Goal: Task Accomplishment & Management: Use online tool/utility

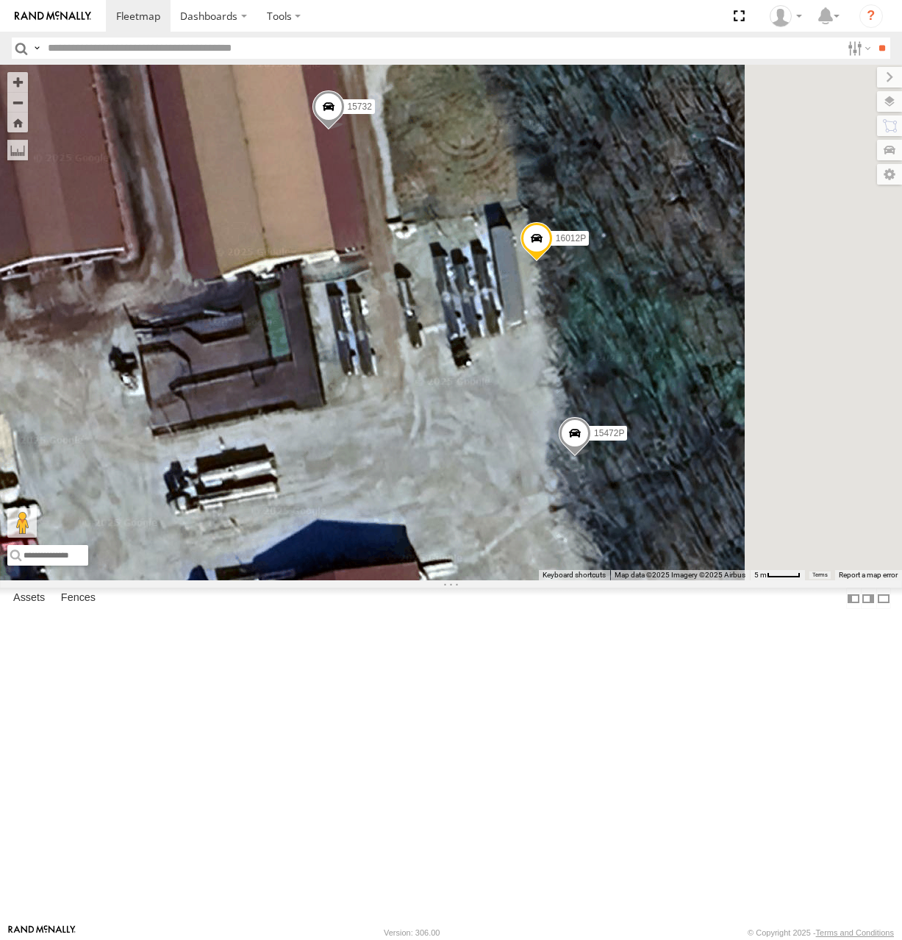
drag, startPoint x: 589, startPoint y: 468, endPoint x: 571, endPoint y: 409, distance: 61.4
click at [571, 409] on div "5090 17048 16352 17002P 16391 15628p 15732 16012P 15472P" at bounding box center [451, 323] width 902 height 516
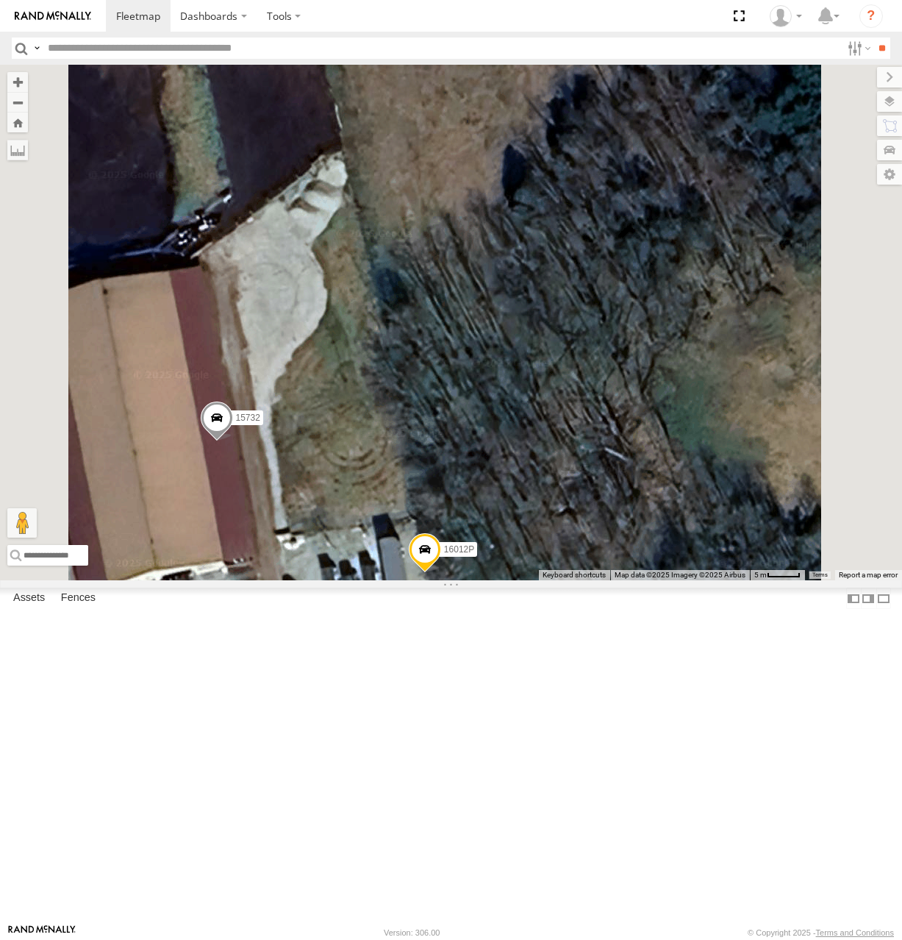
drag, startPoint x: 567, startPoint y: 727, endPoint x: 573, endPoint y: 558, distance: 169.3
click at [571, 570] on div "5090 17048 16352 17002P 16391 15628p 15906P 15732 16012P 15472P" at bounding box center [451, 323] width 902 height 516
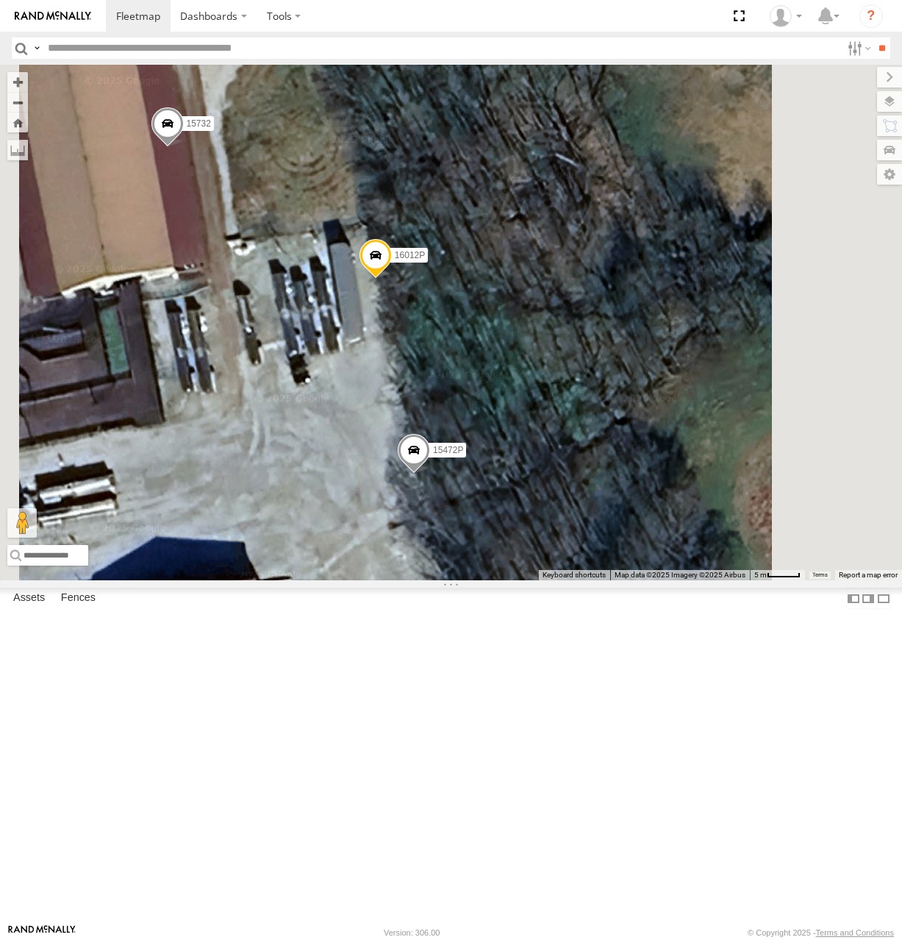
click at [391, 279] on span at bounding box center [375, 259] width 32 height 40
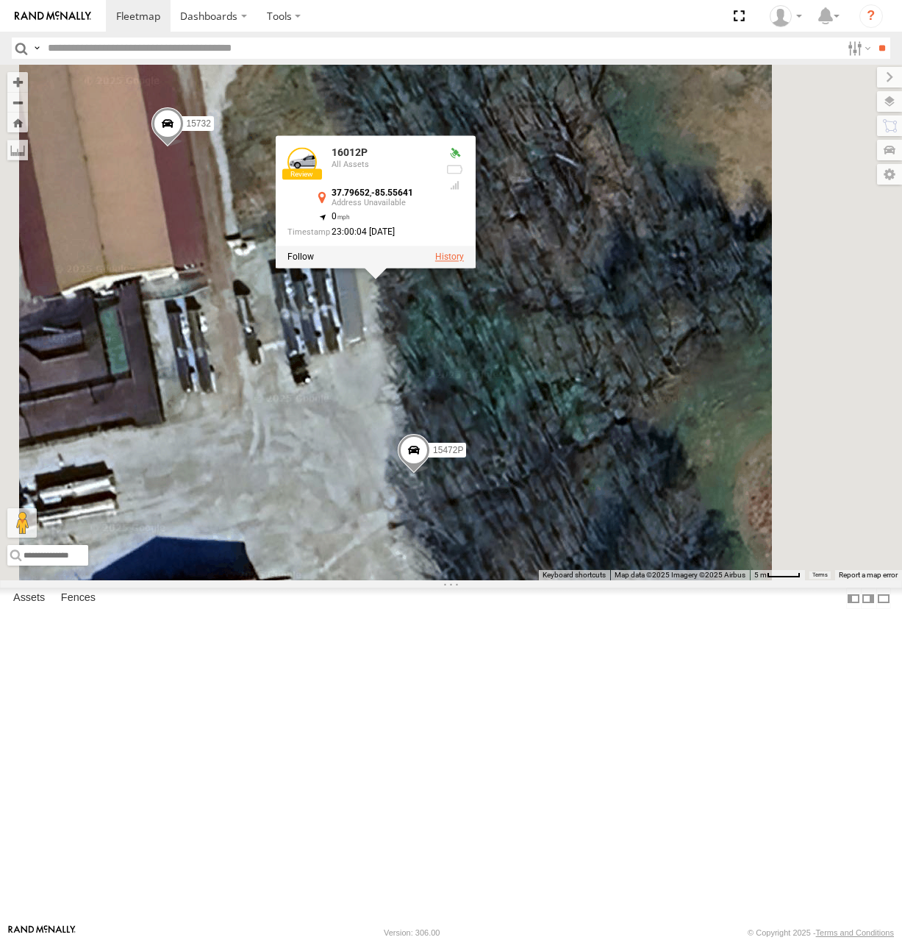
click at [463, 262] on label at bounding box center [449, 257] width 29 height 10
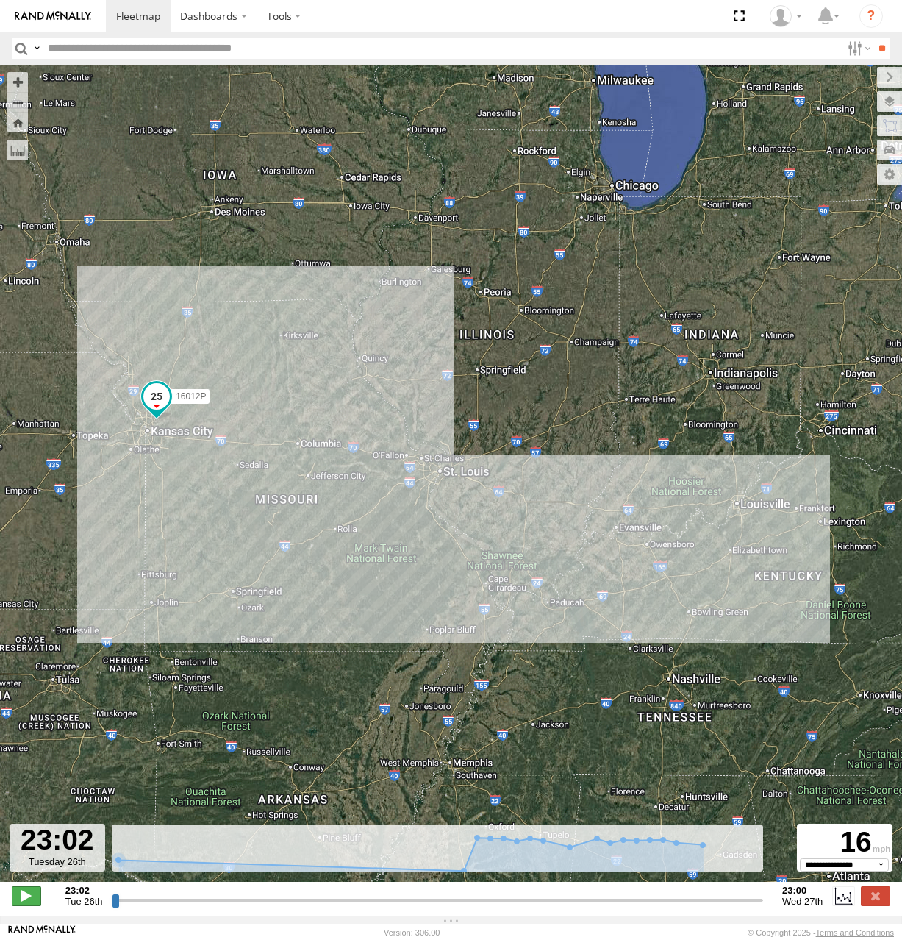
click at [34, 904] on span at bounding box center [26, 895] width 29 height 19
click at [291, 913] on div "**********" at bounding box center [451, 897] width 902 height 31
click at [246, 907] on input "range" at bounding box center [438, 900] width 652 height 14
drag, startPoint x: 255, startPoint y: 910, endPoint x: 274, endPoint y: 910, distance: 19.1
click at [257, 907] on input "range" at bounding box center [438, 900] width 652 height 14
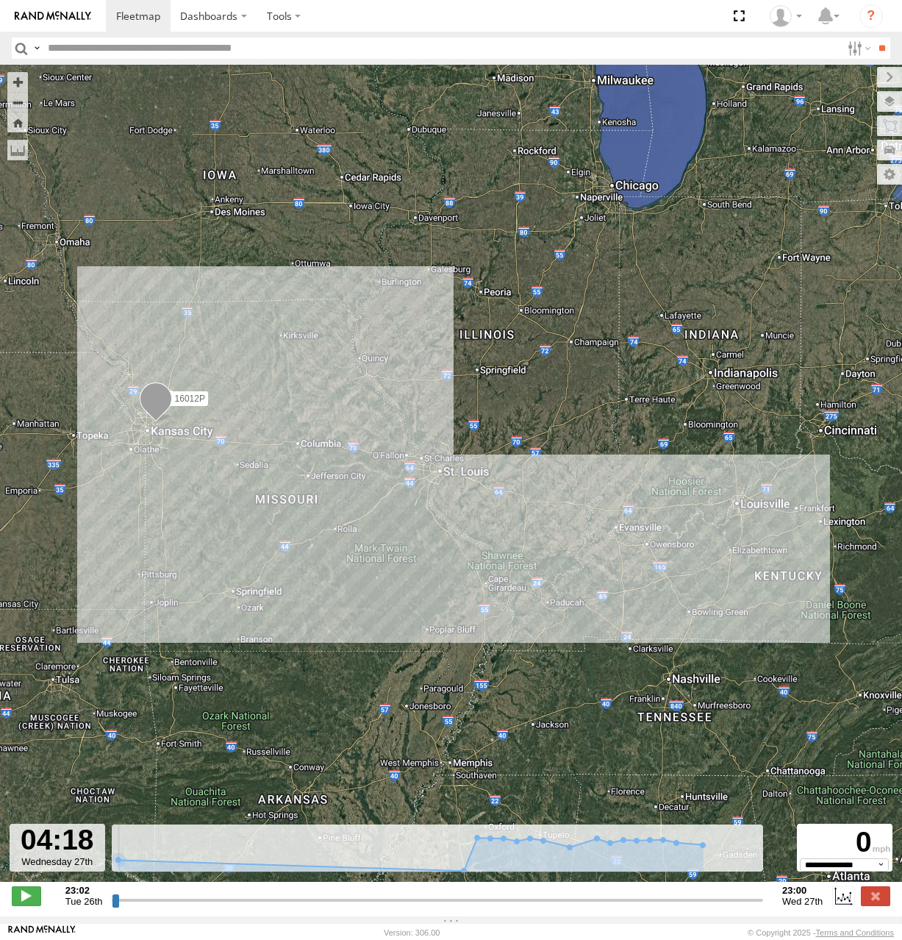
click at [279, 913] on div "**********" at bounding box center [451, 897] width 902 height 31
click at [296, 907] on input "range" at bounding box center [438, 900] width 652 height 14
click at [311, 907] on input "range" at bounding box center [438, 900] width 652 height 14
click at [374, 905] on input "range" at bounding box center [438, 900] width 652 height 14
click at [418, 907] on input "range" at bounding box center [438, 900] width 652 height 14
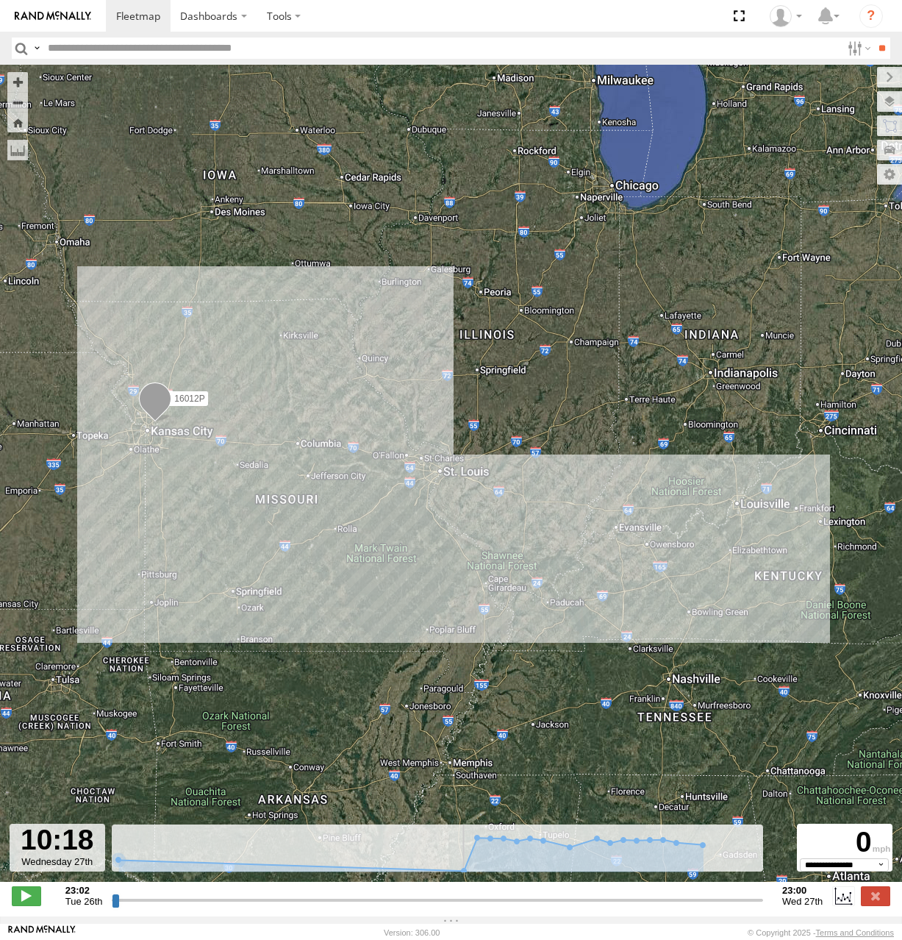
click at [489, 904] on input "range" at bounding box center [438, 900] width 652 height 14
drag, startPoint x: 507, startPoint y: 905, endPoint x: 543, endPoint y: 908, distance: 36.2
click at [515, 906] on input "range" at bounding box center [438, 900] width 652 height 14
drag, startPoint x: 563, startPoint y: 908, endPoint x: 615, endPoint y: 905, distance: 51.5
click at [566, 907] on input "range" at bounding box center [438, 900] width 652 height 14
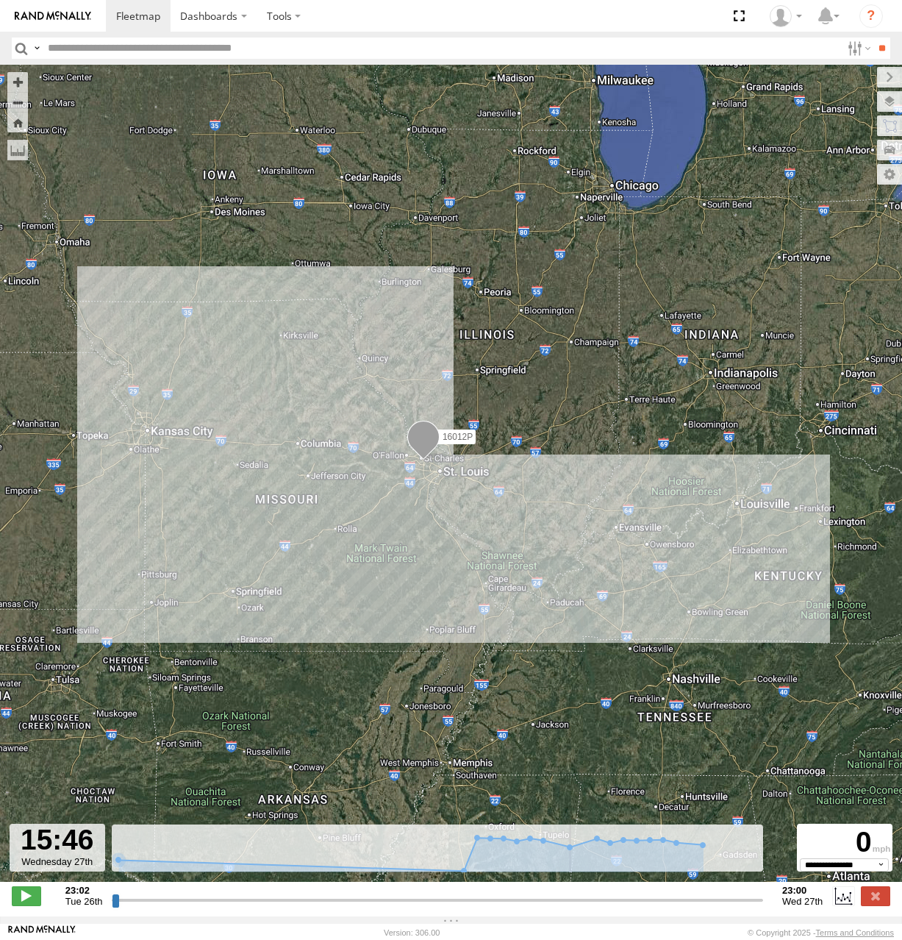
drag, startPoint x: 638, startPoint y: 902, endPoint x: 671, endPoint y: 895, distance: 33.9
click at [643, 900] on input "range" at bounding box center [438, 900] width 652 height 14
click at [721, 895] on div "Created with Highcharts 6.0.7 Highcharts.com 23:02 00:02 01:02 02:02 03:02 04:0…" at bounding box center [438, 896] width 652 height 22
click at [721, 907] on input "range" at bounding box center [438, 900] width 652 height 14
click at [739, 907] on input "range" at bounding box center [438, 900] width 652 height 14
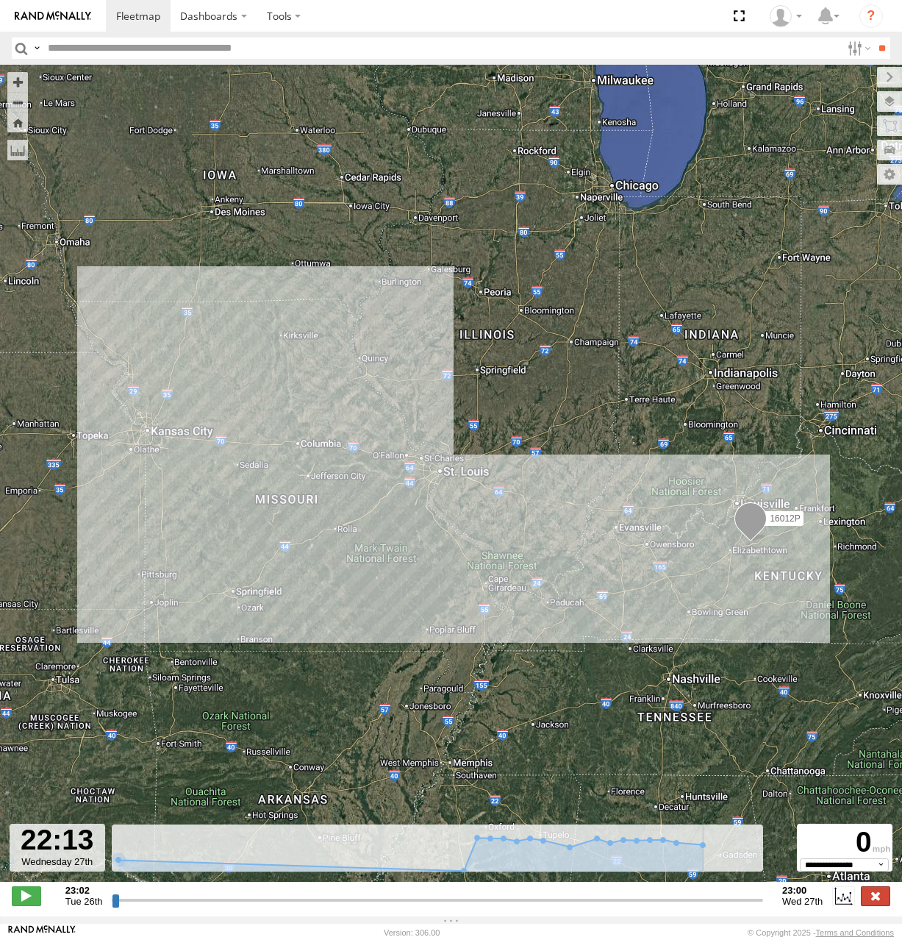
click at [872, 905] on label at bounding box center [875, 895] width 29 height 19
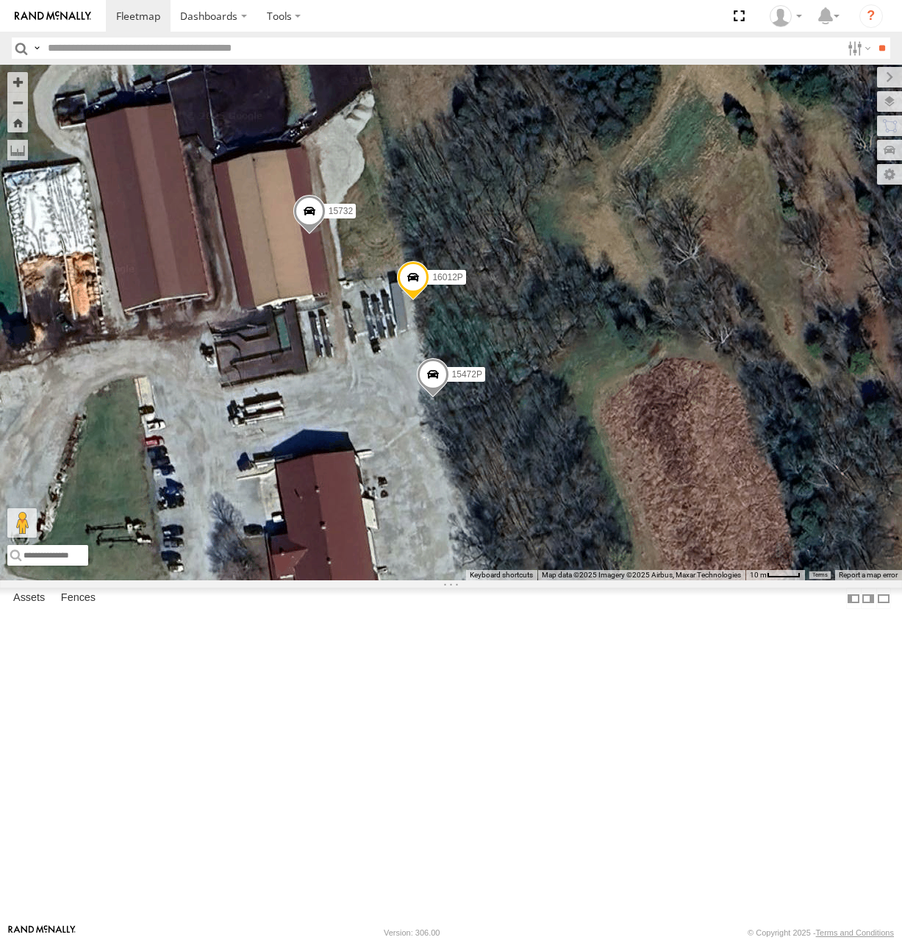
click at [644, 564] on div "15732 16012P 15472P" at bounding box center [451, 323] width 902 height 516
click at [449, 397] on span at bounding box center [432, 377] width 32 height 40
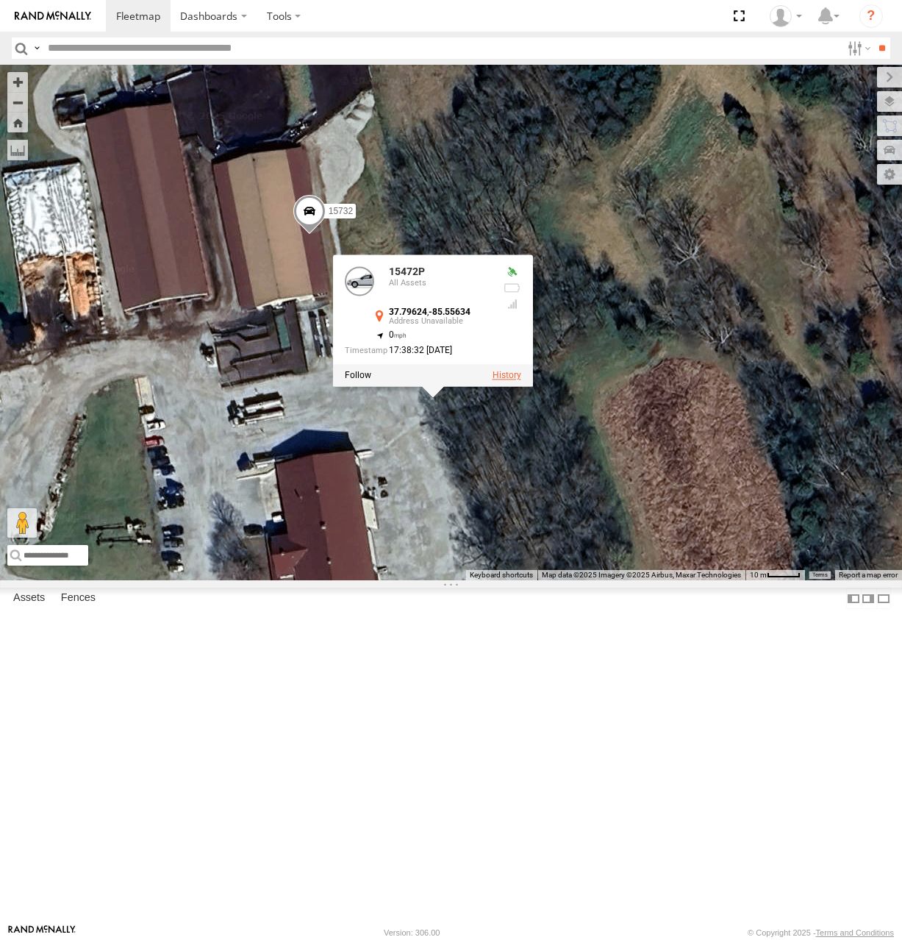
click at [521, 380] on label at bounding box center [506, 375] width 29 height 10
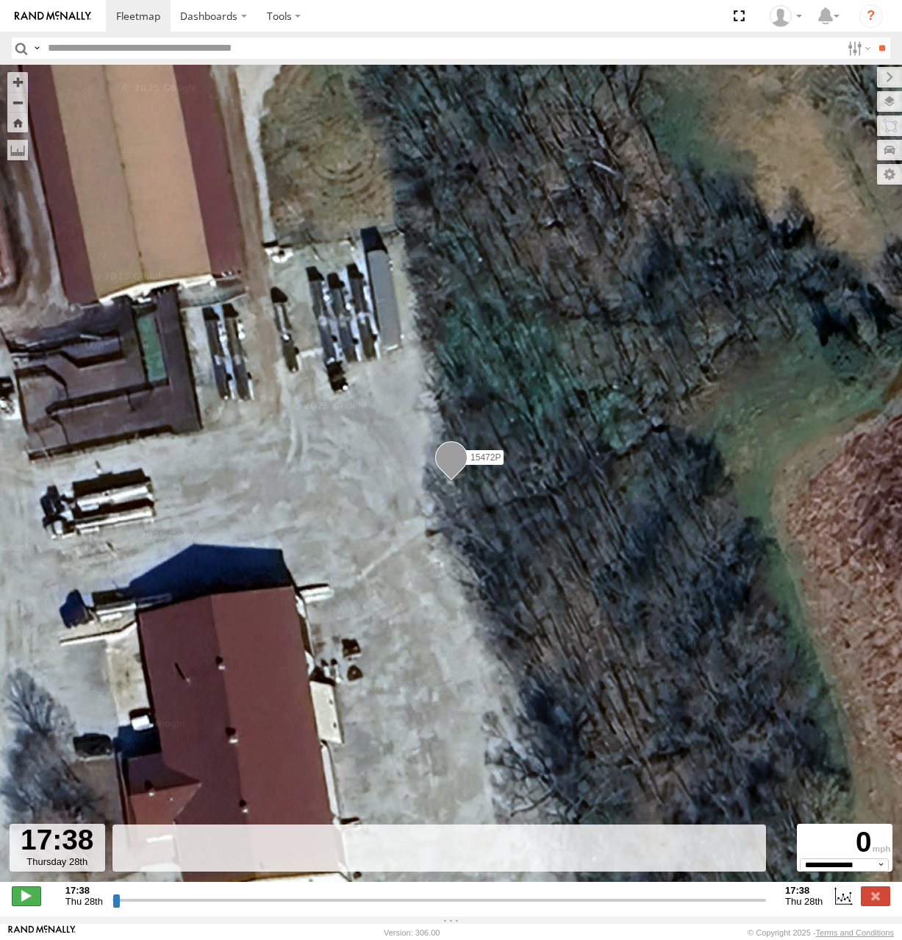
click at [32, 901] on span at bounding box center [26, 895] width 29 height 19
click at [24, 902] on span at bounding box center [26, 895] width 29 height 19
click at [27, 902] on span at bounding box center [26, 895] width 29 height 19
click at [143, 905] on input "range" at bounding box center [440, 900] width 654 height 14
click at [157, 907] on input "range" at bounding box center [440, 900] width 654 height 14
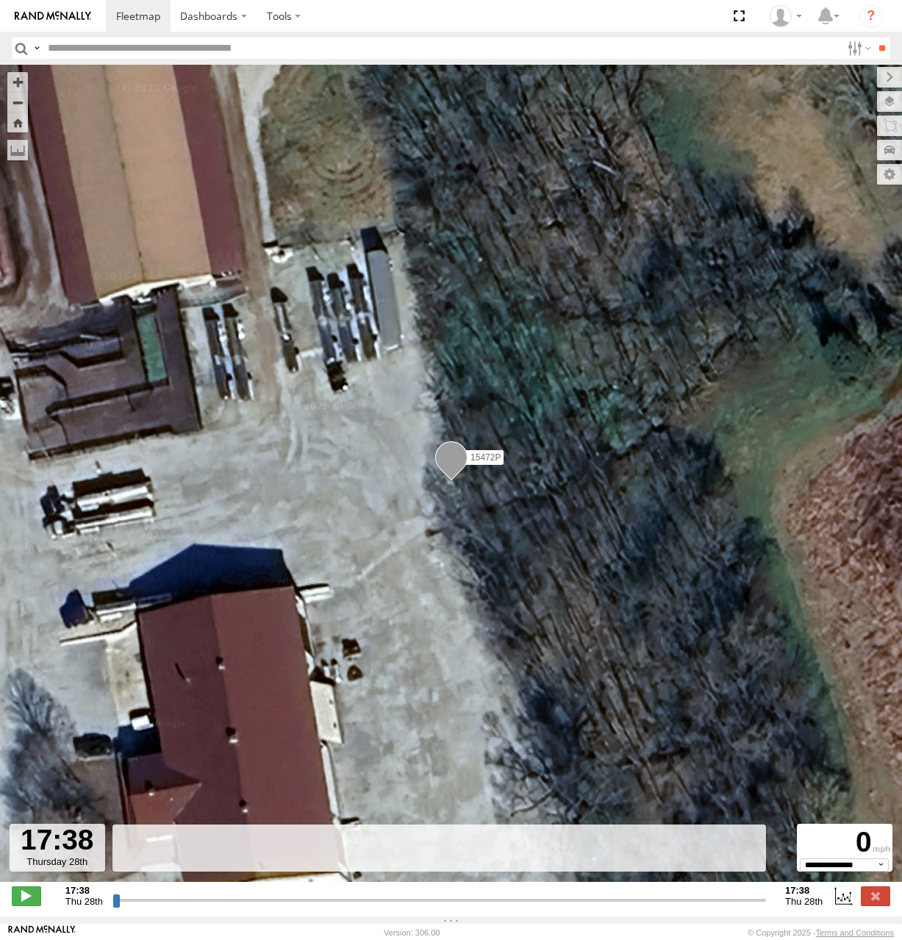
click at [119, 907] on input "range" at bounding box center [440, 900] width 654 height 14
drag, startPoint x: 116, startPoint y: 906, endPoint x: 464, endPoint y: 909, distance: 347.9
click at [392, 907] on input "range" at bounding box center [440, 900] width 654 height 14
drag, startPoint x: 878, startPoint y: 908, endPoint x: 844, endPoint y: 890, distance: 38.8
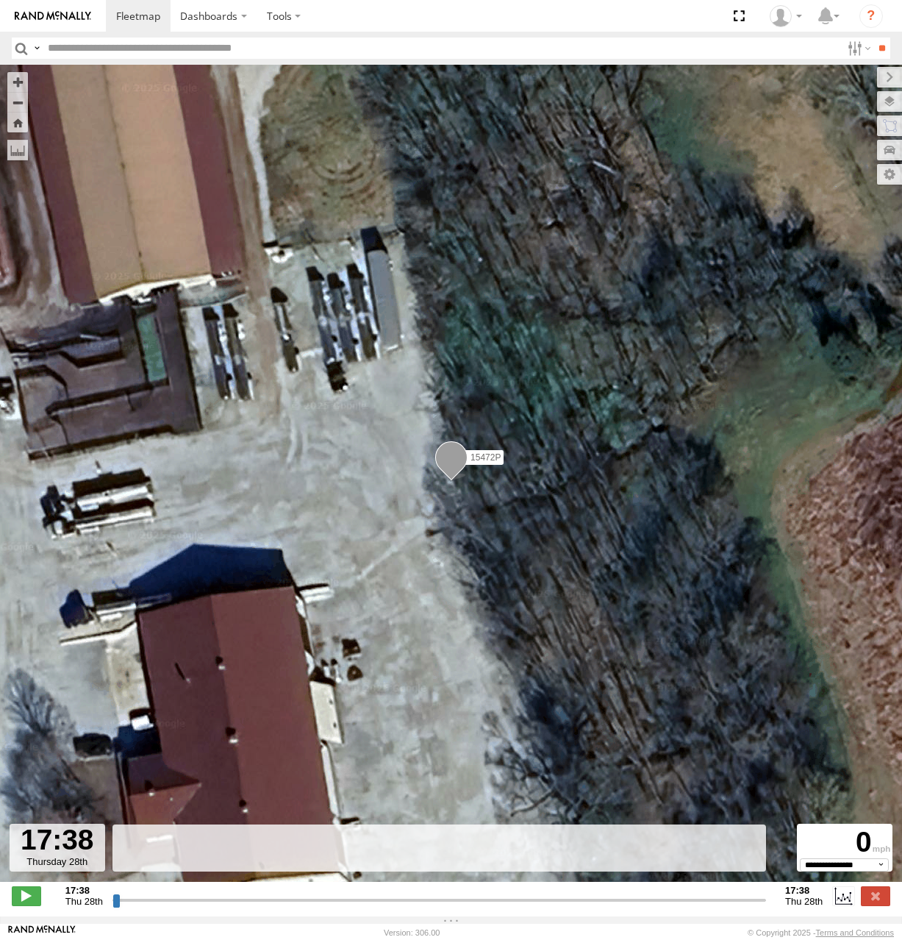
click at [877, 905] on label at bounding box center [875, 895] width 29 height 19
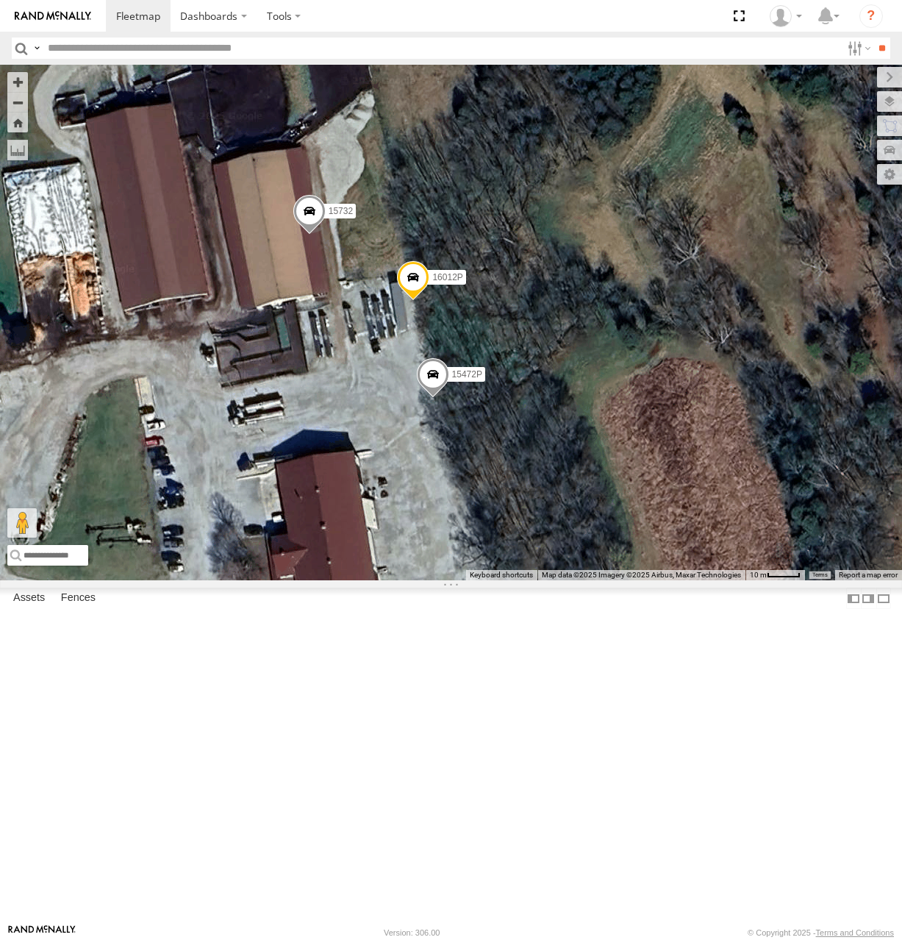
click at [325, 235] on span at bounding box center [309, 215] width 32 height 40
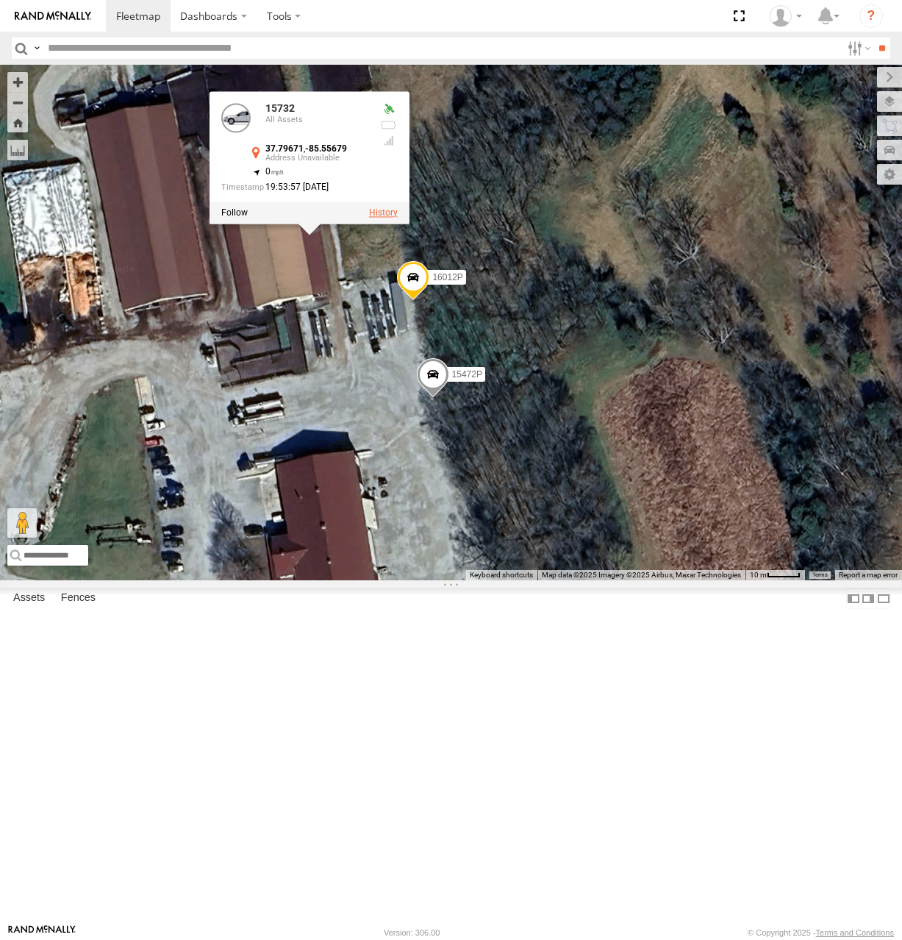
click at [397, 218] on label at bounding box center [382, 212] width 29 height 10
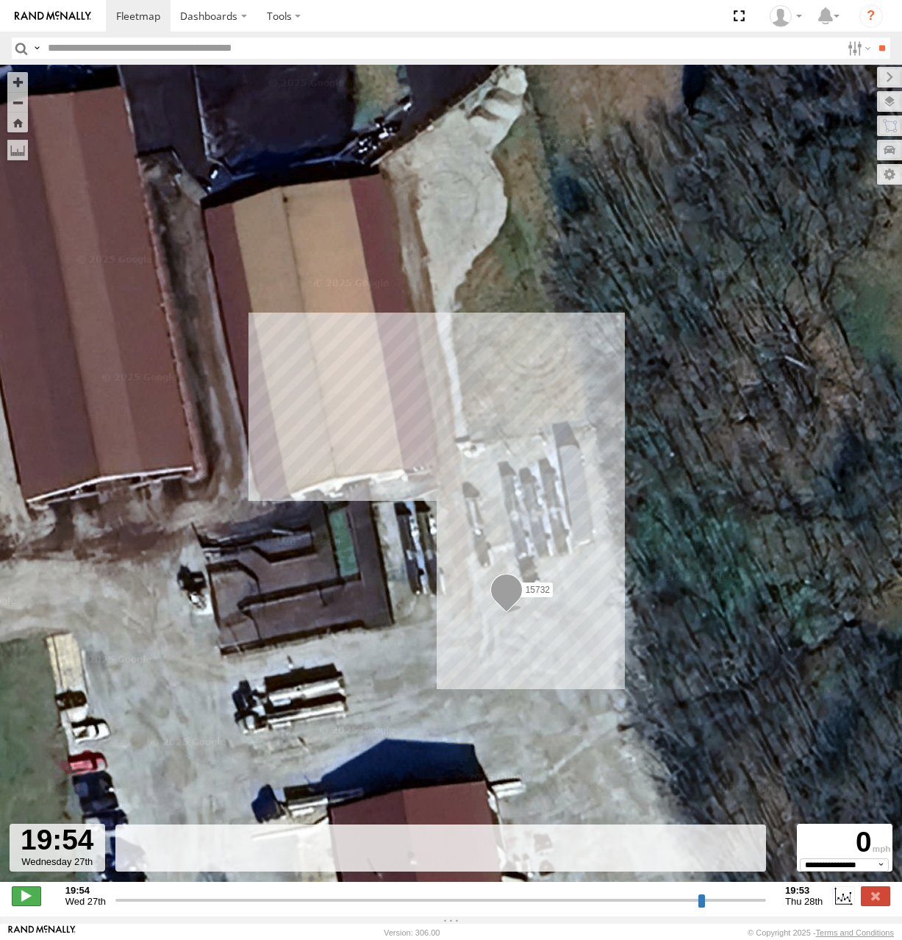
click at [20, 905] on span at bounding box center [26, 895] width 29 height 19
drag, startPoint x: 129, startPoint y: 908, endPoint x: 162, endPoint y: 909, distance: 33.1
click at [162, 907] on input "range" at bounding box center [440, 900] width 651 height 14
drag, startPoint x: 162, startPoint y: 909, endPoint x: 207, endPoint y: 908, distance: 44.9
click at [207, 907] on input "range" at bounding box center [440, 900] width 651 height 14
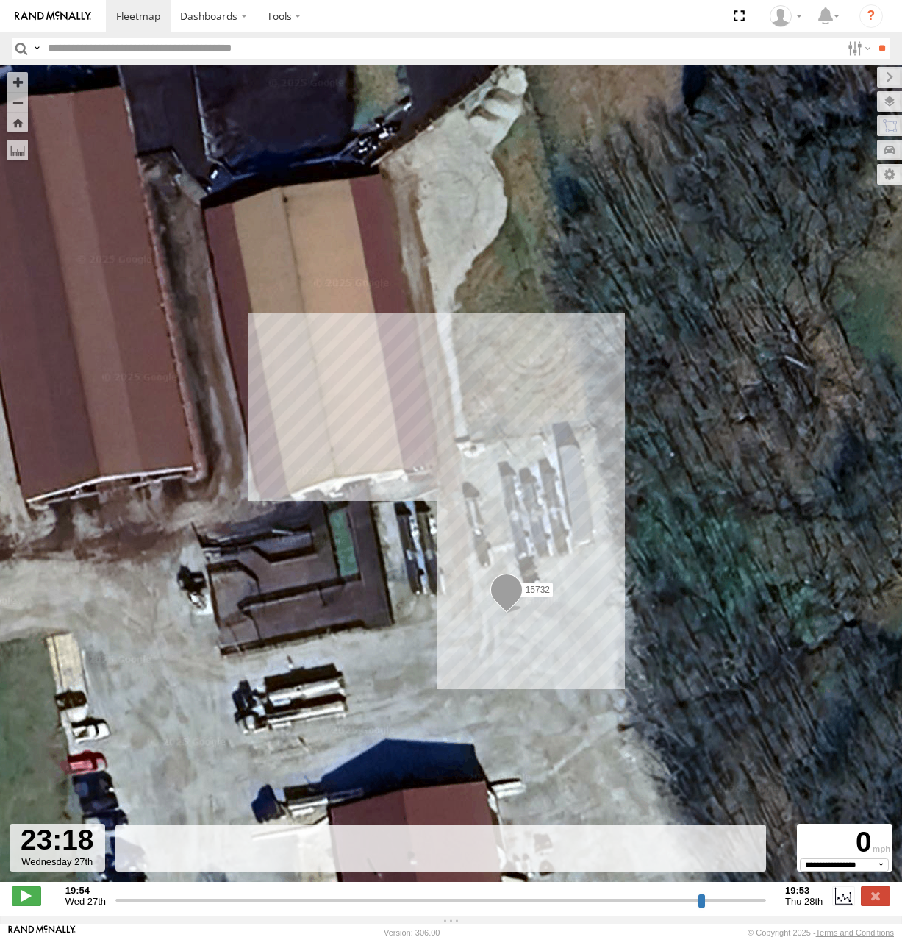
drag, startPoint x: 210, startPoint y: 908, endPoint x: 295, endPoint y: 909, distance: 84.6
click at [285, 907] on input "range" at bounding box center [440, 900] width 651 height 14
drag, startPoint x: 295, startPoint y: 909, endPoint x: 367, endPoint y: 902, distance: 72.4
click at [350, 903] on input "range" at bounding box center [440, 900] width 651 height 14
drag, startPoint x: 347, startPoint y: 912, endPoint x: 408, endPoint y: 909, distance: 61.1
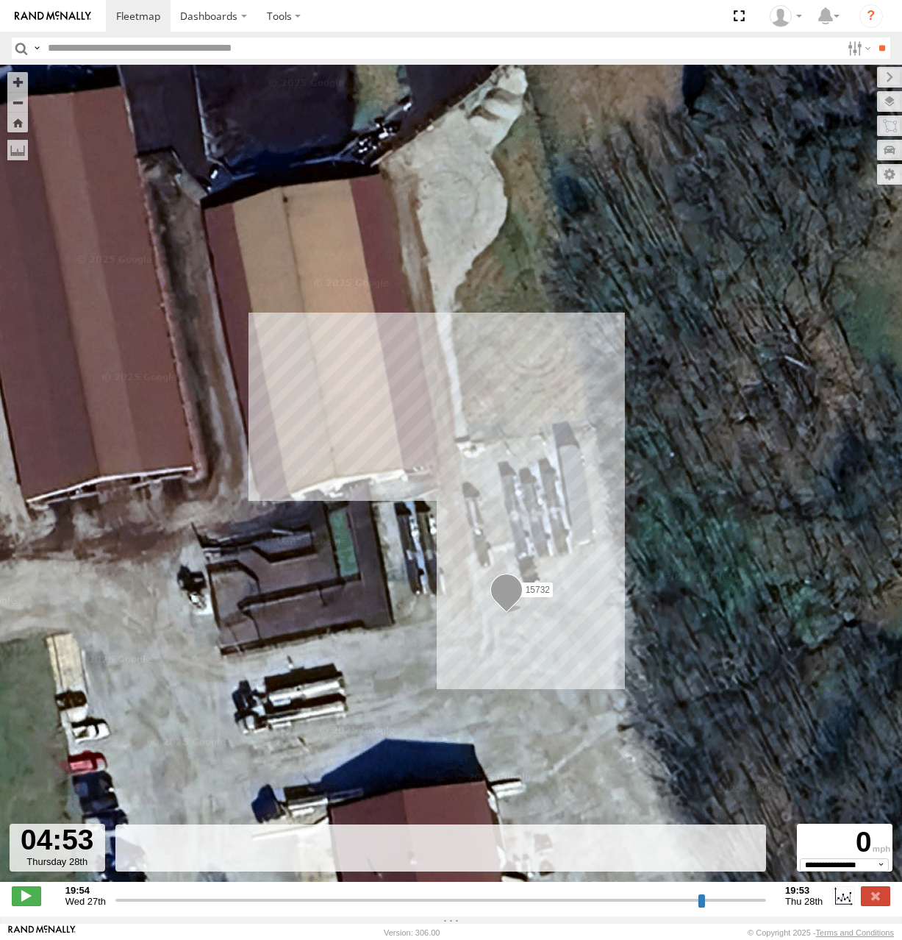
click at [402, 907] on input "range" at bounding box center [440, 900] width 651 height 14
drag, startPoint x: 409, startPoint y: 909, endPoint x: 564, endPoint y: 911, distance: 155.2
click at [560, 907] on input "range" at bounding box center [440, 900] width 651 height 14
click at [571, 904] on input "range" at bounding box center [440, 900] width 651 height 14
drag, startPoint x: 571, startPoint y: 903, endPoint x: 758, endPoint y: 911, distance: 187.0
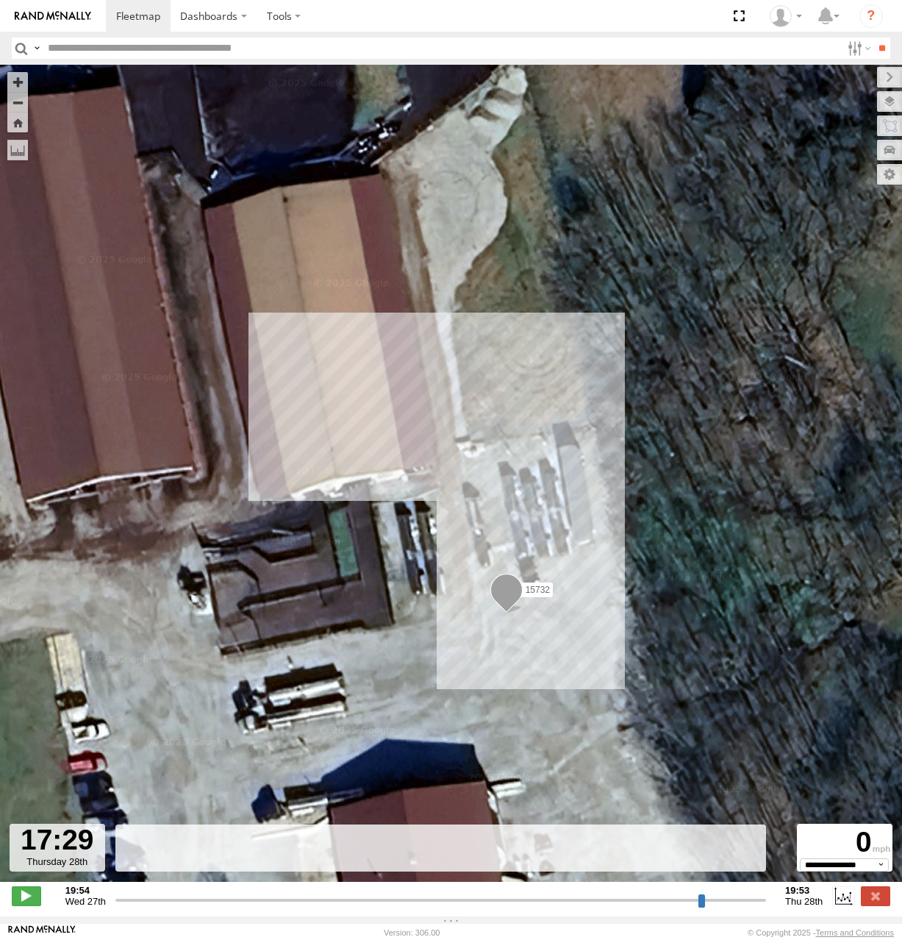
click at [758, 907] on input "range" at bounding box center [440, 900] width 651 height 14
click at [871, 898] on label at bounding box center [875, 895] width 29 height 19
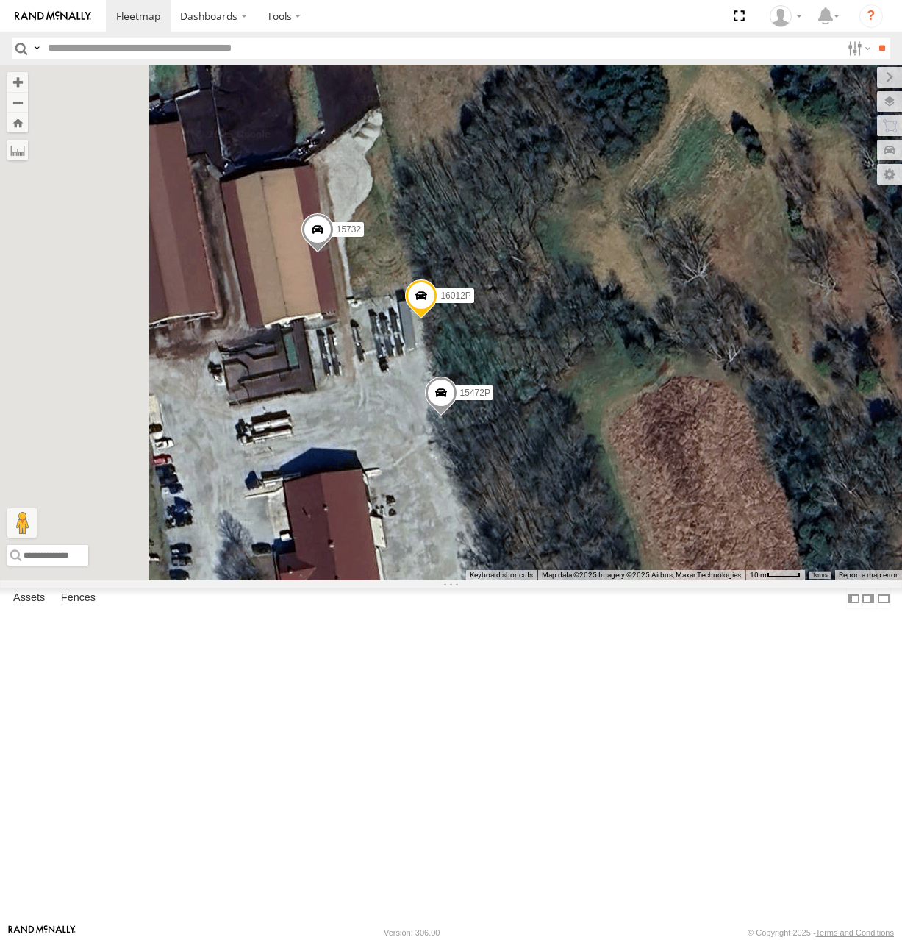
click at [457, 416] on span at bounding box center [440, 396] width 32 height 40
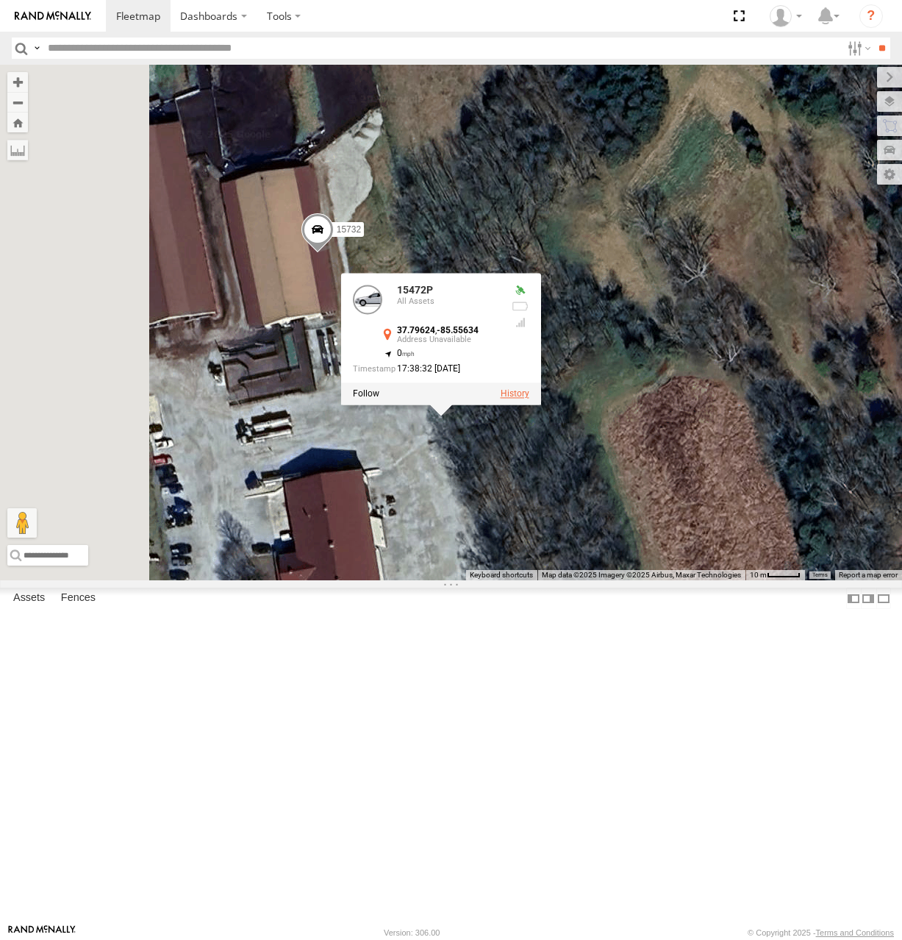
click at [529, 399] on label at bounding box center [514, 393] width 29 height 10
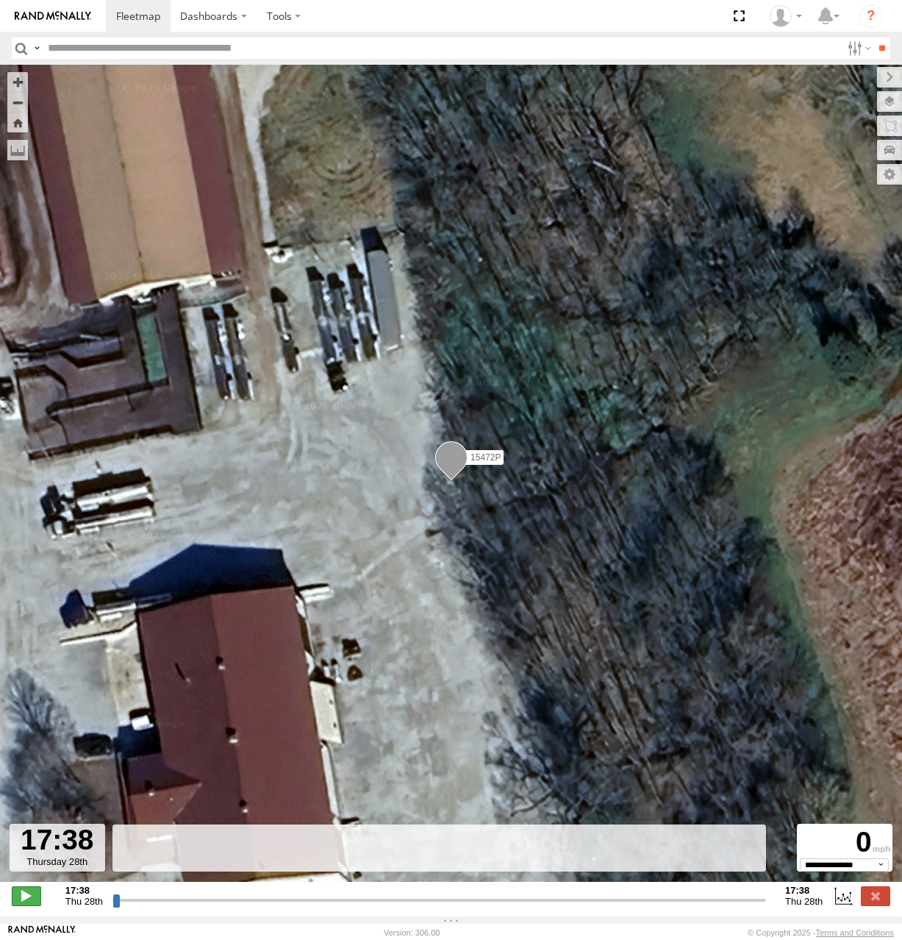
drag, startPoint x: 8, startPoint y: 891, endPoint x: 38, endPoint y: 894, distance: 30.3
click at [11, 891] on div "**********" at bounding box center [451, 897] width 902 height 31
click at [45, 894] on div "17:38 Thu 28th Created with Highcharts 6.0.7 Highcharts.com 17:38 Thu 28th" at bounding box center [451, 896] width 879 height 22
click at [34, 902] on span at bounding box center [26, 895] width 29 height 19
drag, startPoint x: 101, startPoint y: 908, endPoint x: 109, endPoint y: 908, distance: 8.1
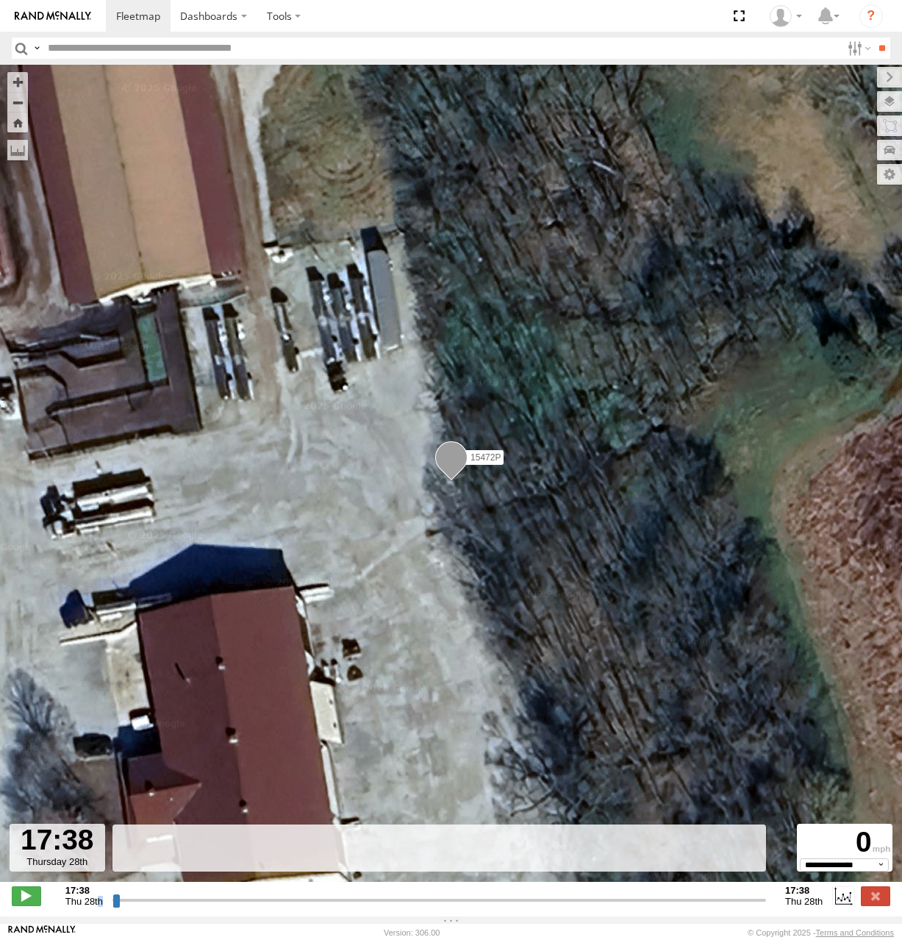
click at [102, 907] on span "Thu 28th" at bounding box center [84, 901] width 38 height 11
drag, startPoint x: 121, startPoint y: 911, endPoint x: 231, endPoint y: 905, distance: 109.7
click at [227, 905] on input "range" at bounding box center [440, 900] width 654 height 14
click at [234, 907] on input "range" at bounding box center [440, 900] width 654 height 14
drag, startPoint x: 234, startPoint y: 907, endPoint x: 305, endPoint y: 912, distance: 71.5
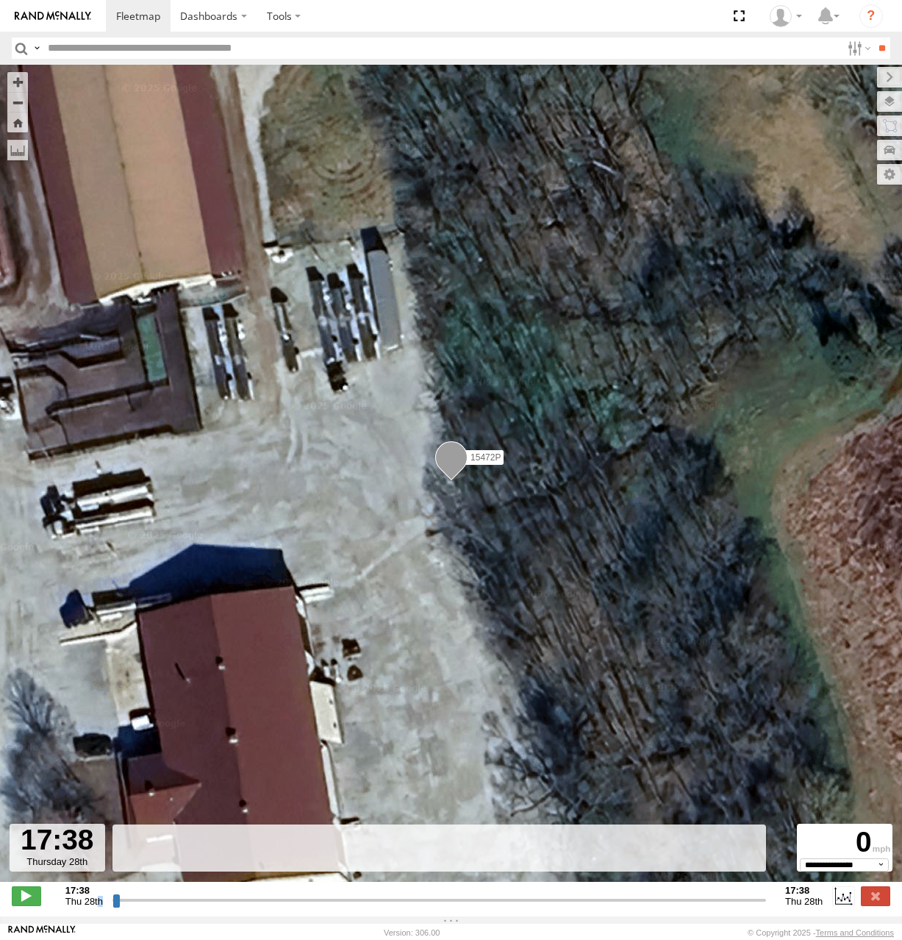
click at [259, 907] on input "range" at bounding box center [440, 900] width 654 height 14
click at [869, 905] on label at bounding box center [875, 895] width 29 height 19
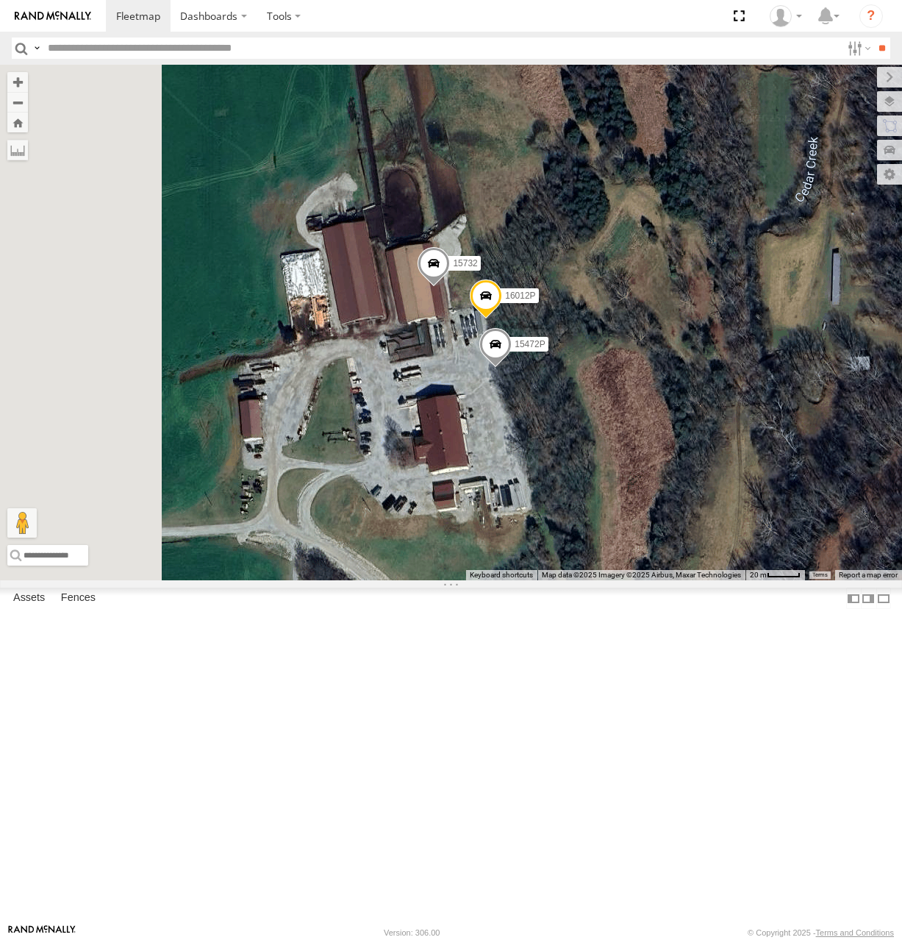
click at [625, 520] on div "15732 16012P 15472P" at bounding box center [451, 323] width 902 height 516
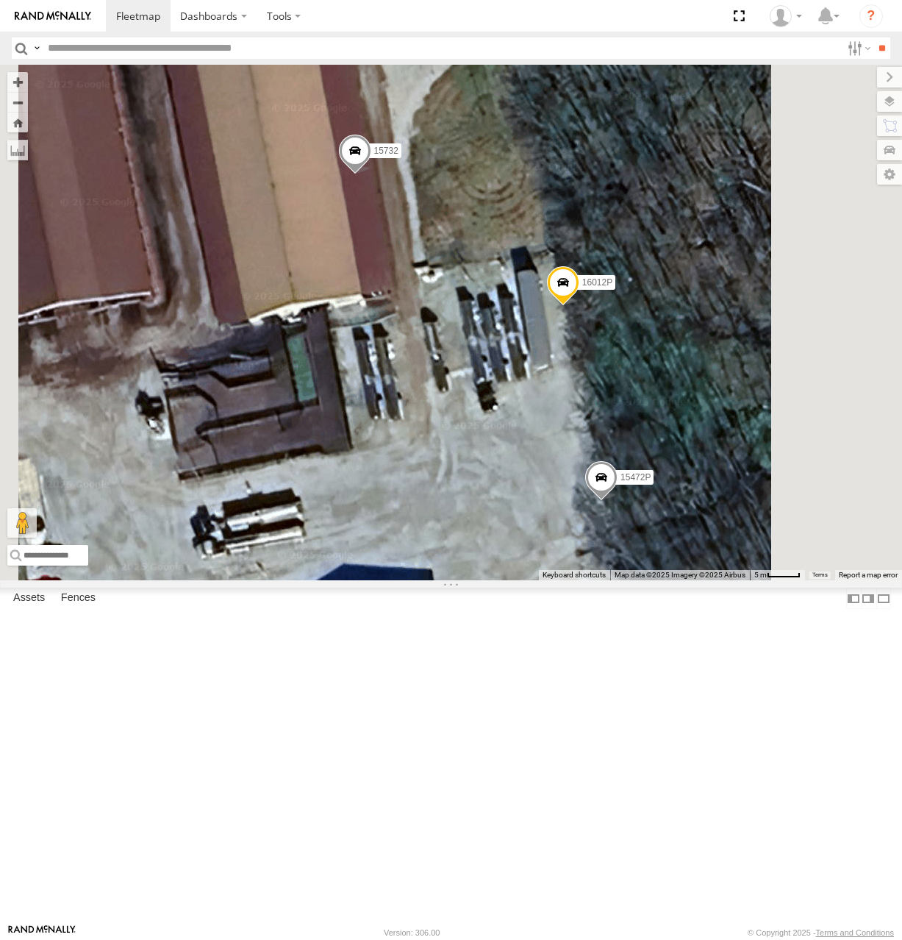
drag, startPoint x: 659, startPoint y: 488, endPoint x: 553, endPoint y: 392, distance: 143.2
click at [553, 392] on div "15732 16012P 15472P" at bounding box center [451, 323] width 902 height 516
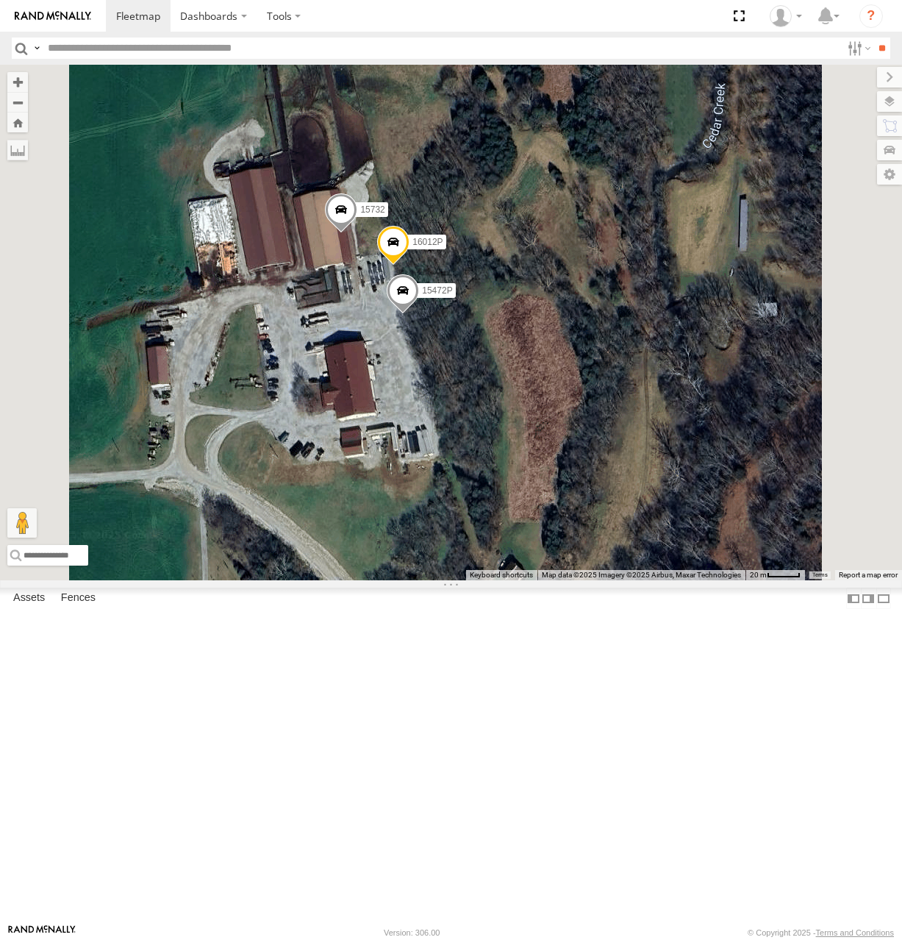
click at [357, 232] on span at bounding box center [341, 213] width 32 height 40
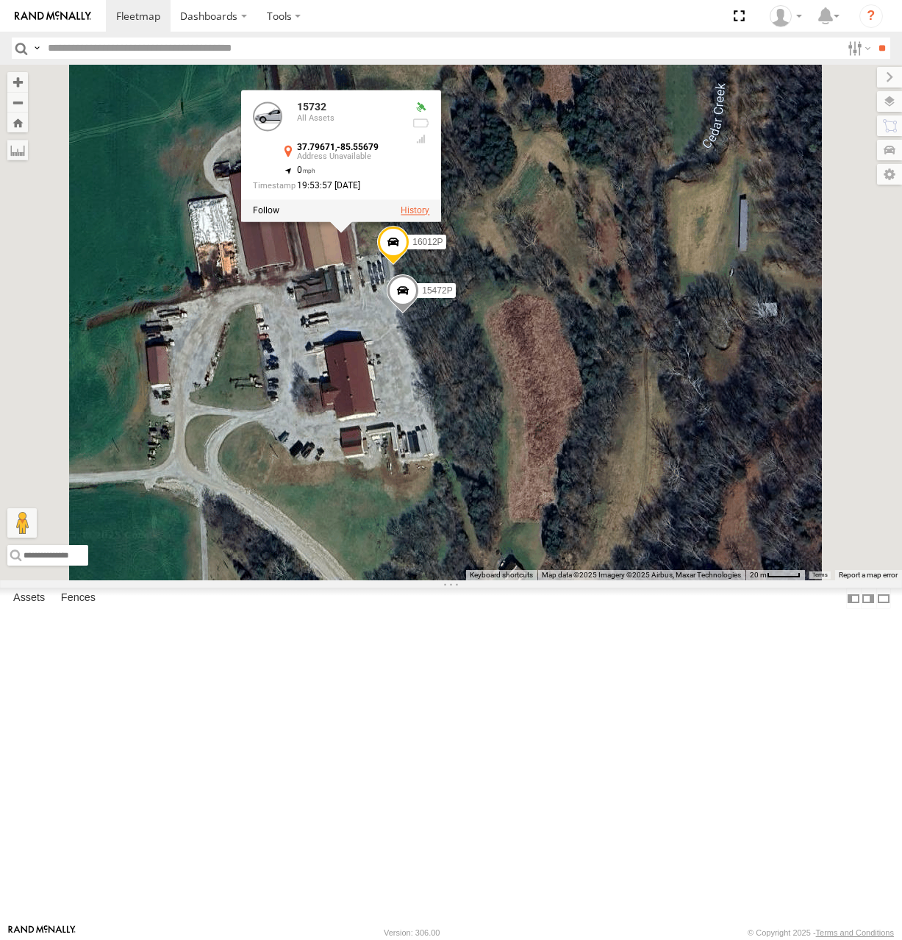
click at [430, 215] on label at bounding box center [415, 210] width 29 height 10
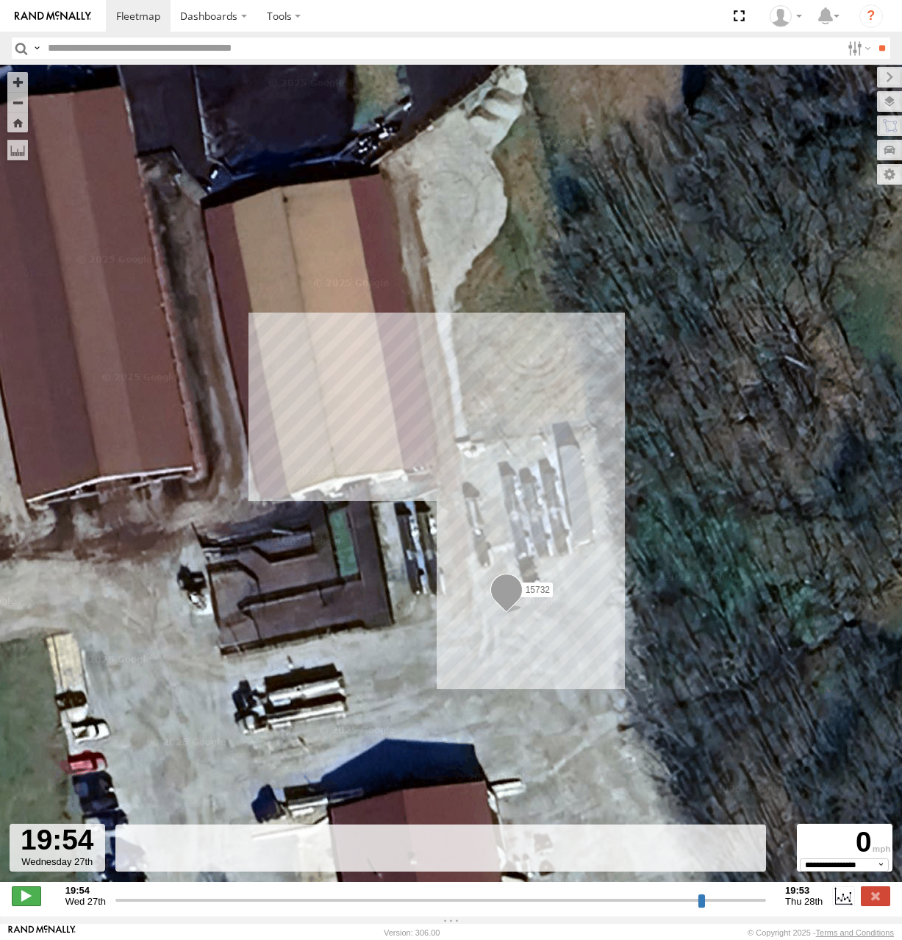
click at [35, 913] on div "**********" at bounding box center [451, 897] width 902 height 31
click at [32, 904] on span at bounding box center [26, 895] width 29 height 19
click at [199, 907] on input "range" at bounding box center [440, 900] width 651 height 14
drag, startPoint x: 199, startPoint y: 908, endPoint x: 492, endPoint y: 904, distance: 293.5
click at [492, 904] on input "range" at bounding box center [440, 900] width 651 height 14
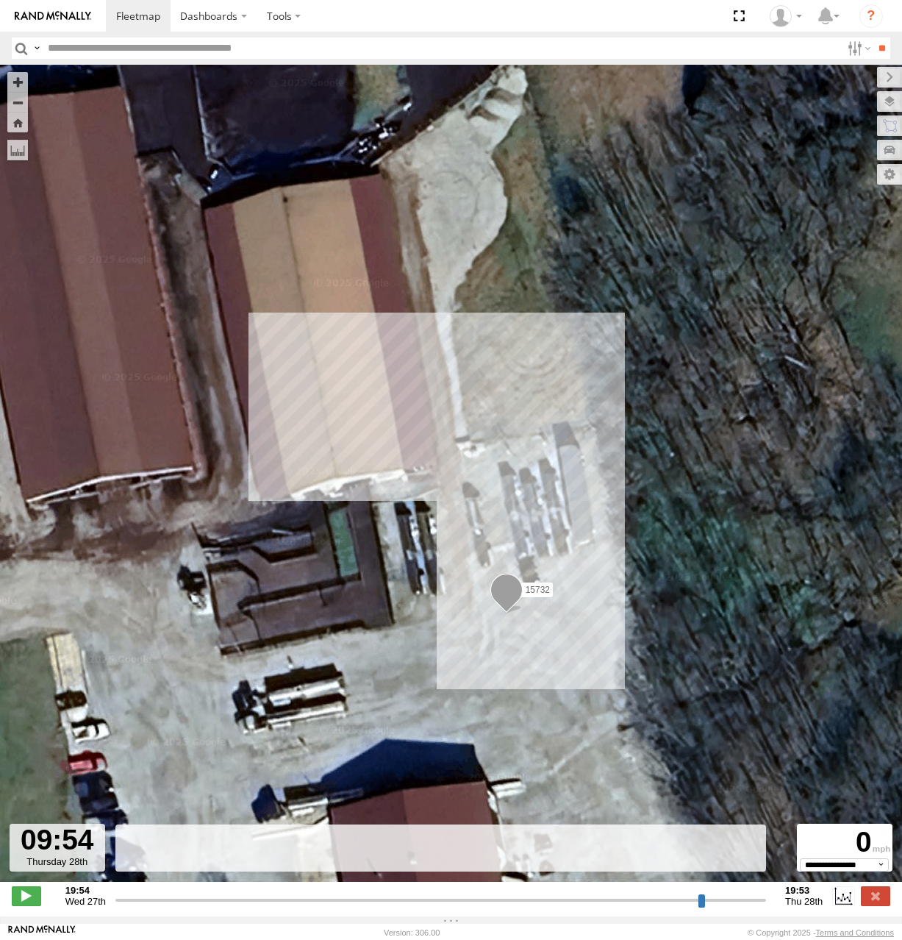
drag, startPoint x: 492, startPoint y: 904, endPoint x: 575, endPoint y: 895, distance: 83.6
click at [574, 896] on input "range" at bounding box center [440, 900] width 651 height 14
drag, startPoint x: 575, startPoint y: 894, endPoint x: 677, endPoint y: 895, distance: 101.5
click at [677, 895] on div "Created with Highcharts 6.0.7 Highcharts.com 19:54 20:54 21:54 22:54 23:54 00:5…" at bounding box center [440, 896] width 651 height 22
click at [611, 905] on input "range" at bounding box center [440, 900] width 651 height 14
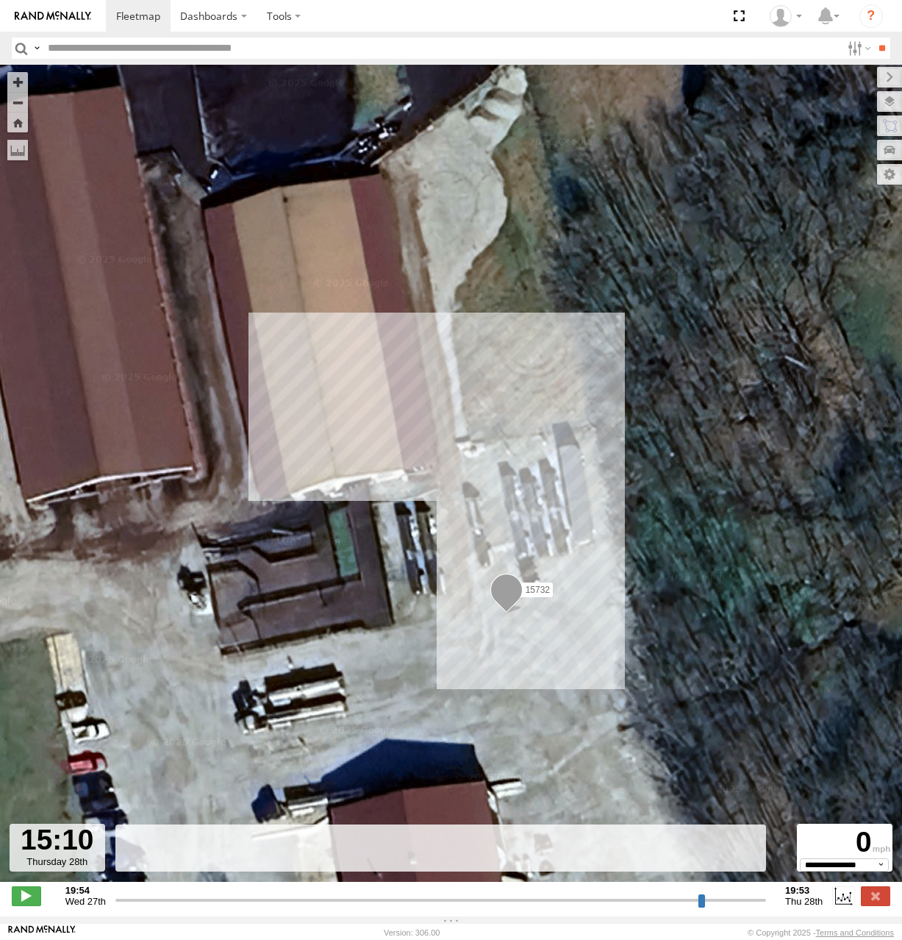
drag, startPoint x: 636, startPoint y: 908, endPoint x: 664, endPoint y: 905, distance: 28.1
click at [652, 905] on input "range" at bounding box center [440, 900] width 651 height 14
drag, startPoint x: 664, startPoint y: 905, endPoint x: 691, endPoint y: 904, distance: 27.2
click at [677, 904] on input "range" at bounding box center [440, 900] width 651 height 14
click at [721, 907] on input "range" at bounding box center [440, 900] width 651 height 14
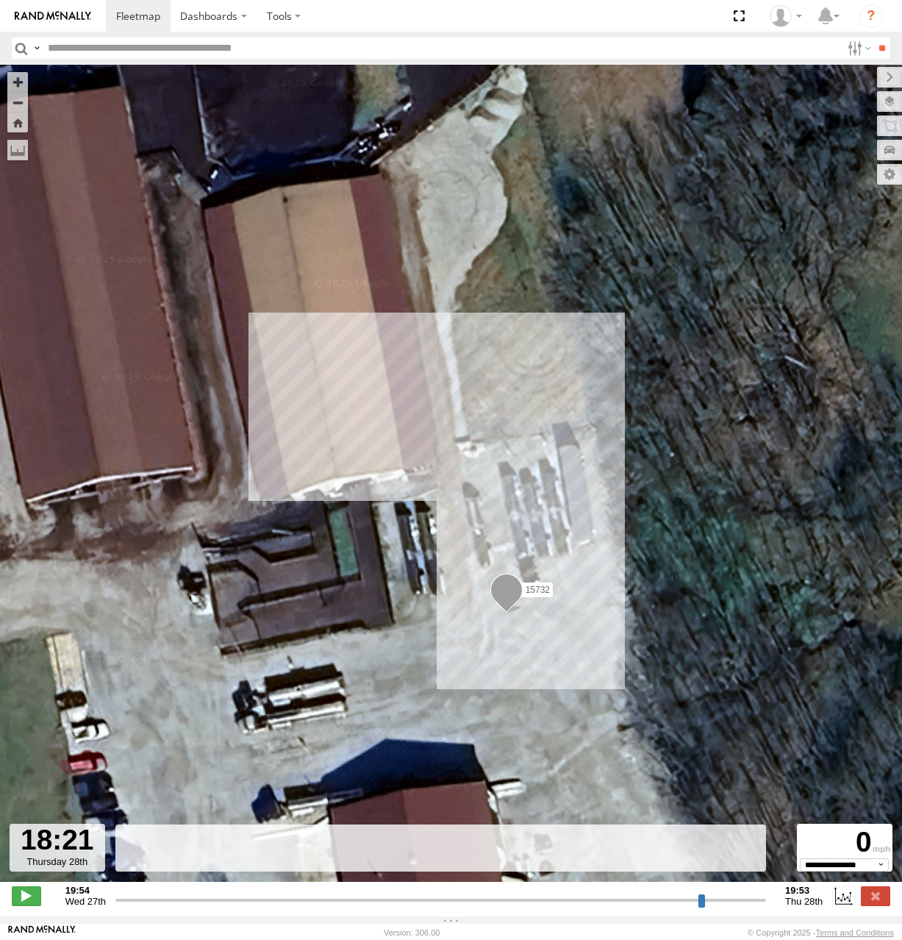
click at [748, 907] on input "range" at bounding box center [440, 900] width 651 height 14
click at [35, 899] on span at bounding box center [26, 895] width 29 height 19
click at [162, 863] on rect at bounding box center [441, 849] width 651 height 48
click at [111, 907] on div "19:54 Wed 27th Created with Highcharts 6.0.7 Highcharts.com 19:54 20:54 21:54 2…" at bounding box center [451, 896] width 879 height 22
type input "**********"
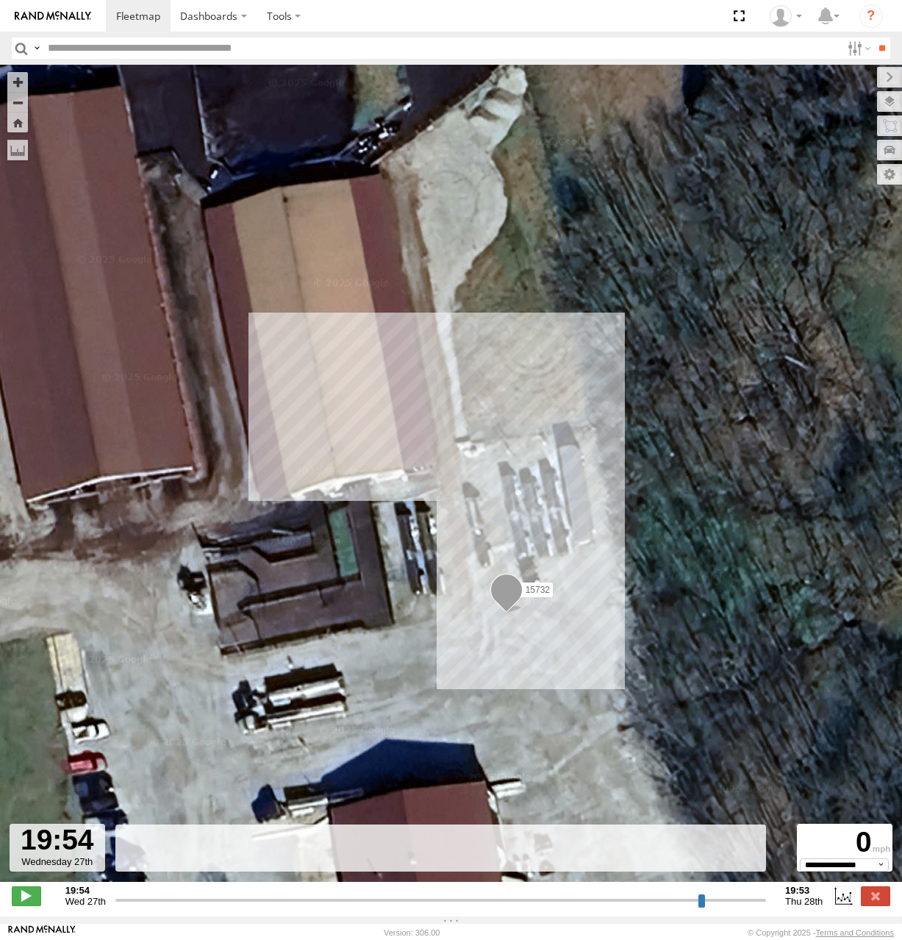
click at [116, 907] on input "range" at bounding box center [440, 900] width 651 height 14
drag, startPoint x: 116, startPoint y: 908, endPoint x: 106, endPoint y: 908, distance: 10.3
click at [115, 907] on input "range" at bounding box center [440, 900] width 651 height 14
click at [874, 904] on label at bounding box center [875, 895] width 29 height 19
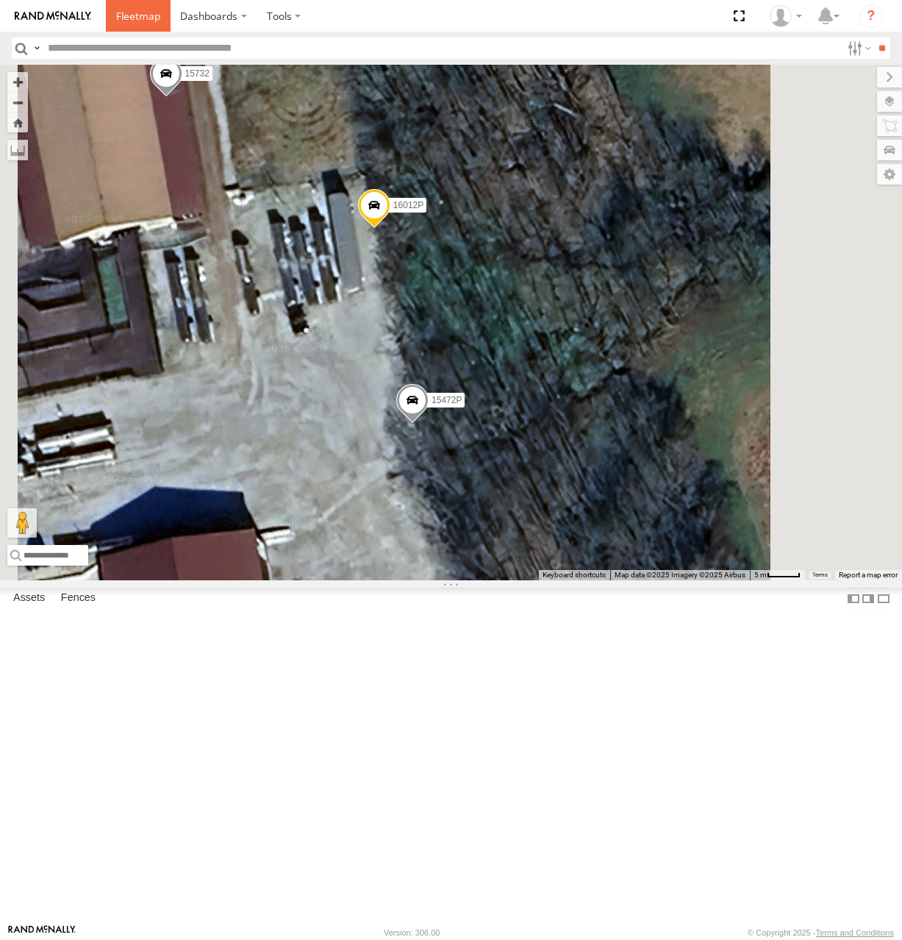
click at [152, 17] on span at bounding box center [138, 16] width 44 height 14
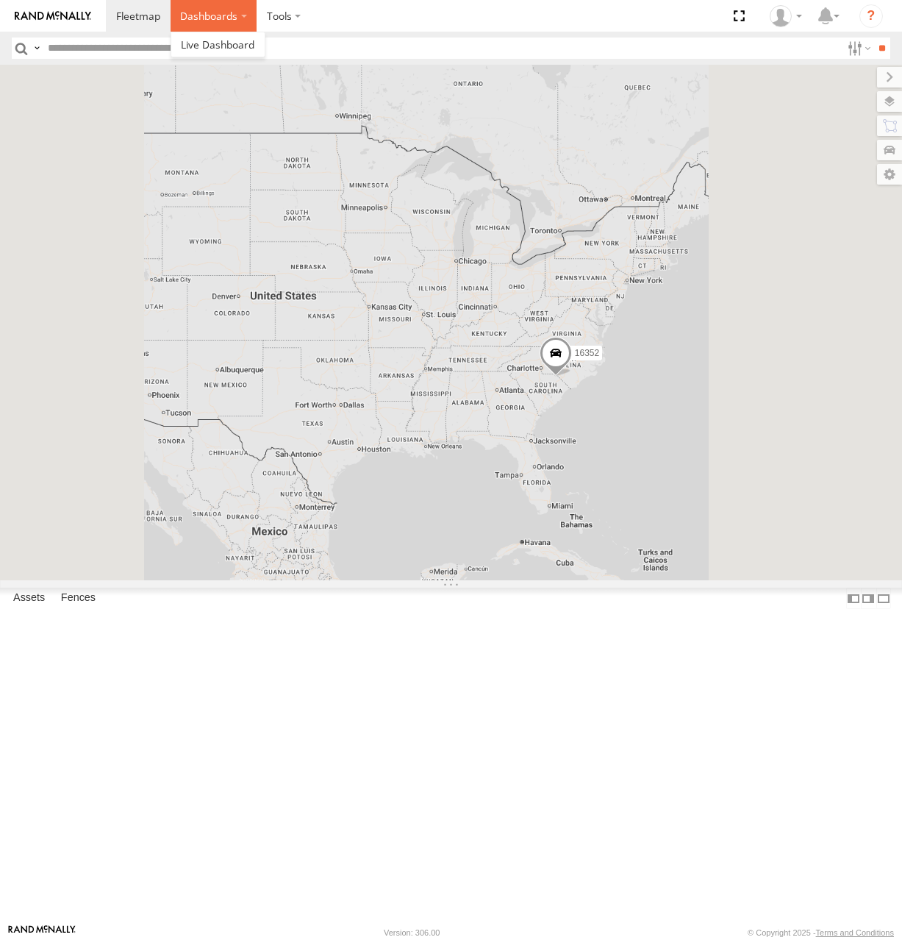
click at [220, 20] on label "Dashboards" at bounding box center [214, 16] width 87 height 32
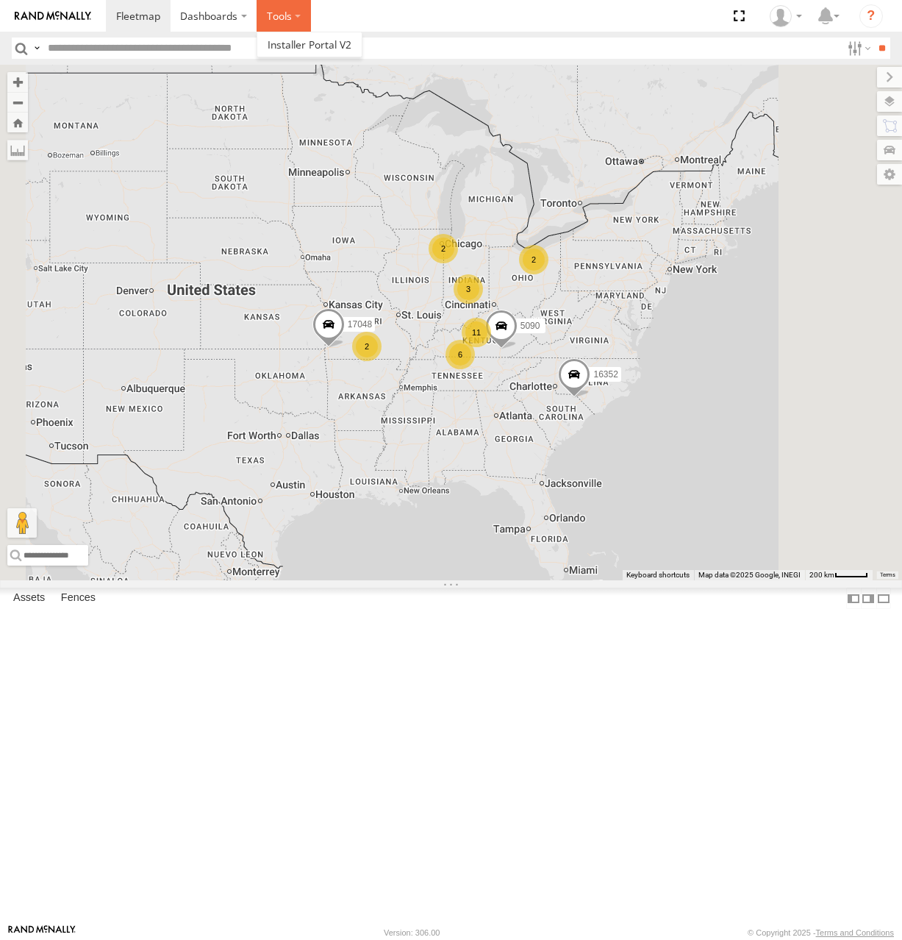
click at [282, 21] on label at bounding box center [284, 16] width 54 height 32
click at [307, 46] on span at bounding box center [310, 45] width 84 height 14
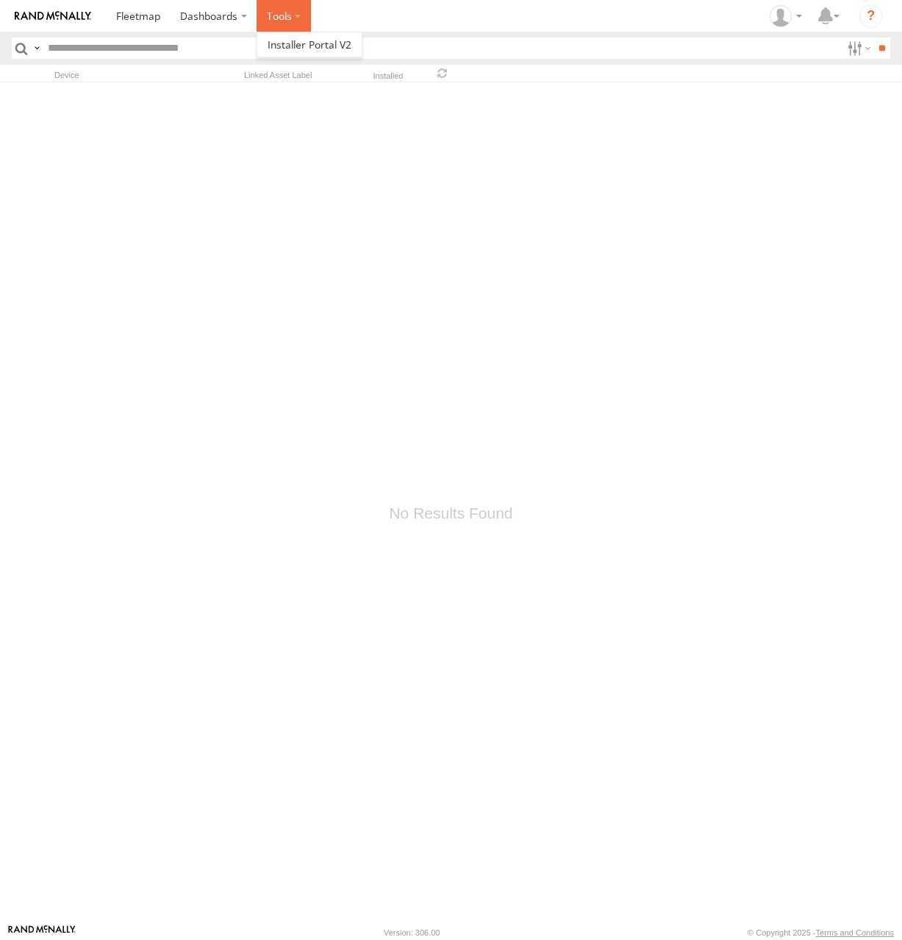
click at [293, 18] on label at bounding box center [284, 16] width 54 height 32
click at [288, 39] on span at bounding box center [310, 45] width 84 height 14
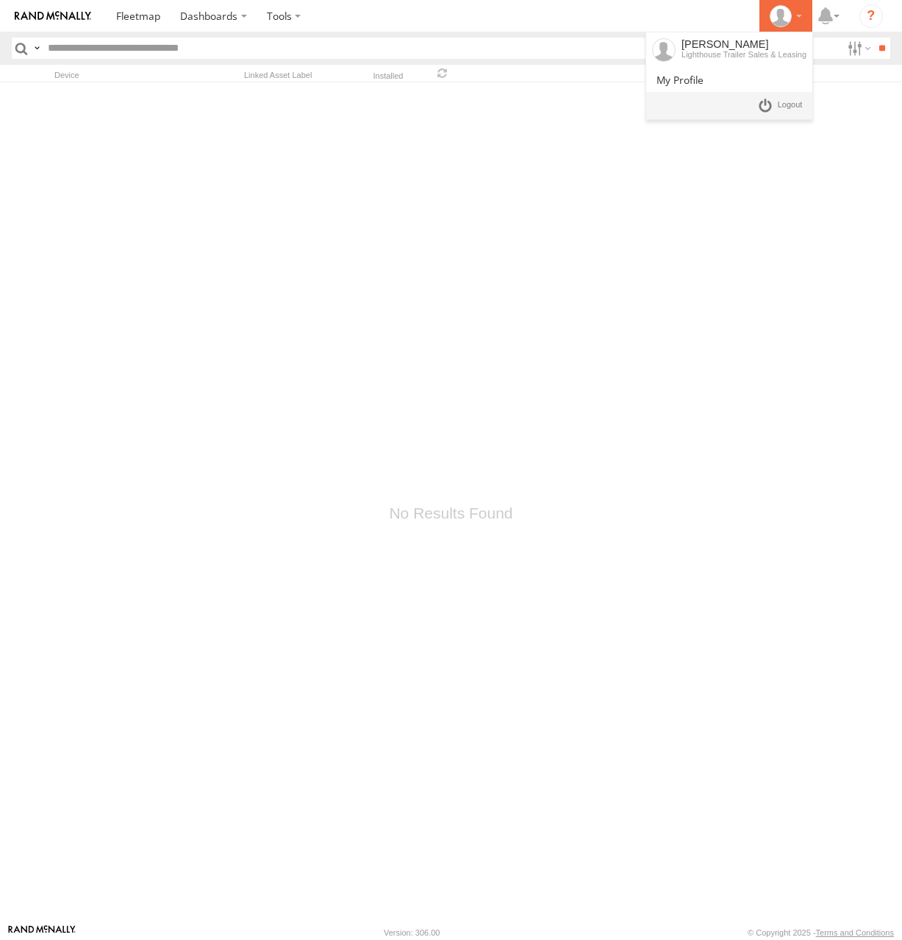
click at [802, 16] on div at bounding box center [786, 16] width 43 height 22
click at [832, 20] on icon at bounding box center [826, 16] width 26 height 18
click at [544, 23] on section "Dashboards" at bounding box center [502, 16] width 793 height 32
click at [842, 56] on label at bounding box center [858, 48] width 32 height 21
click at [855, 43] on label at bounding box center [858, 48] width 32 height 21
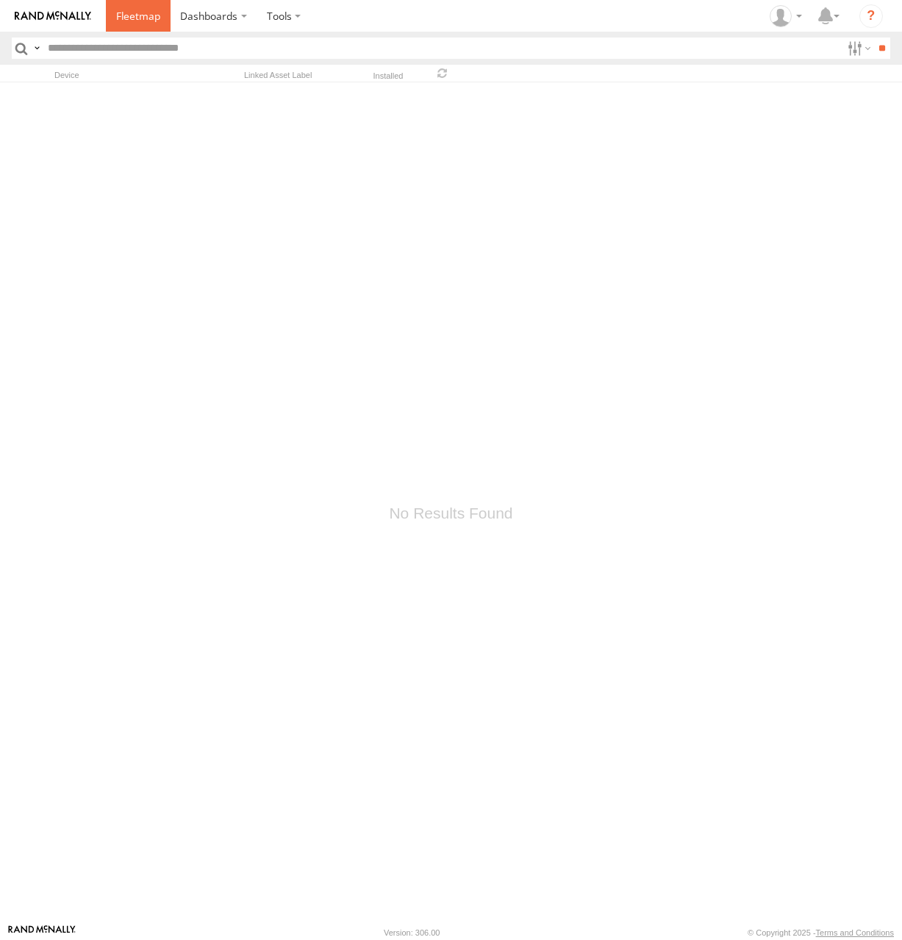
click at [137, 18] on span at bounding box center [138, 16] width 44 height 14
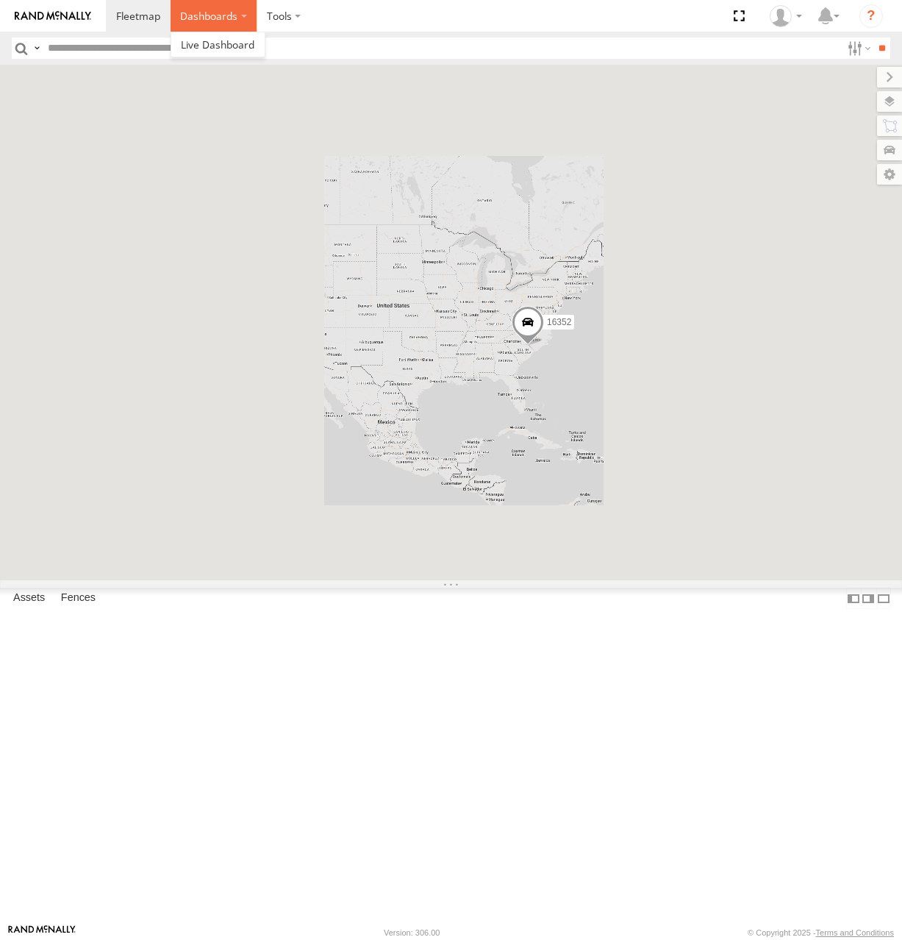
click at [204, 21] on label "Dashboards" at bounding box center [214, 16] width 87 height 32
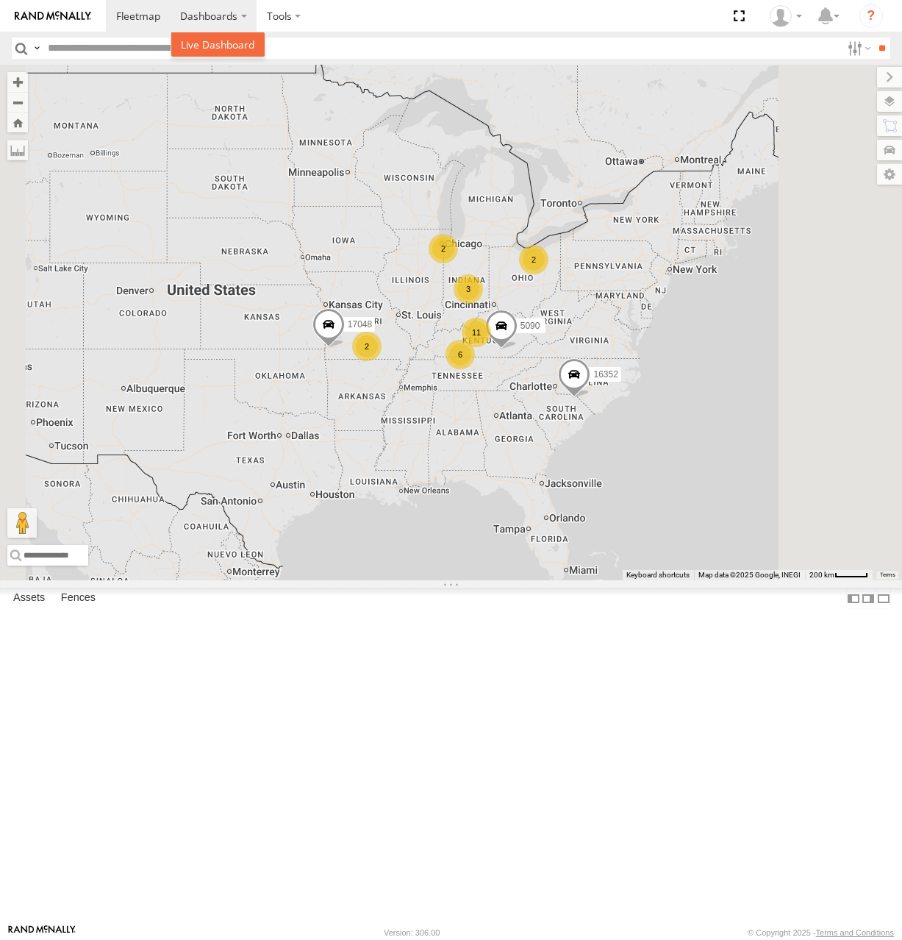
click at [195, 46] on span at bounding box center [218, 45] width 74 height 14
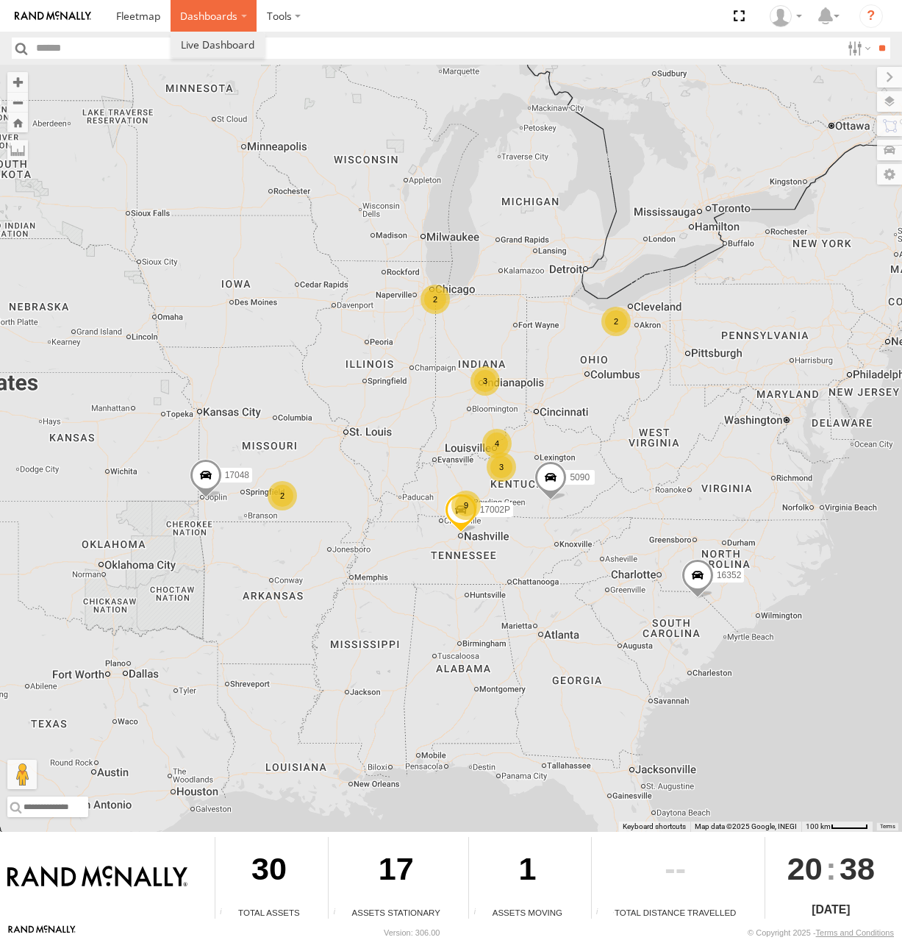
click at [204, 14] on label "Dashboards" at bounding box center [214, 16] width 87 height 32
click at [132, 24] on link at bounding box center [138, 16] width 65 height 32
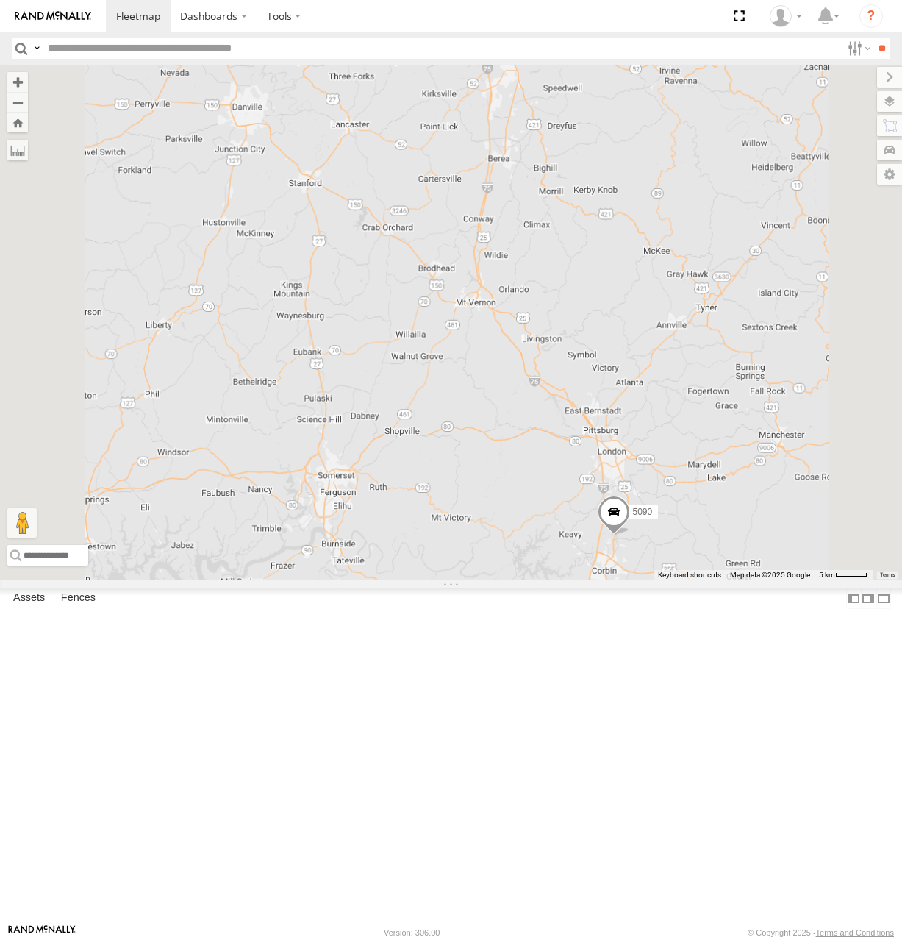
drag, startPoint x: 746, startPoint y: 563, endPoint x: 699, endPoint y: 513, distance: 69.2
click at [699, 516] on div "16352 5090 17048 17002P 15628p 16391" at bounding box center [451, 323] width 902 height 516
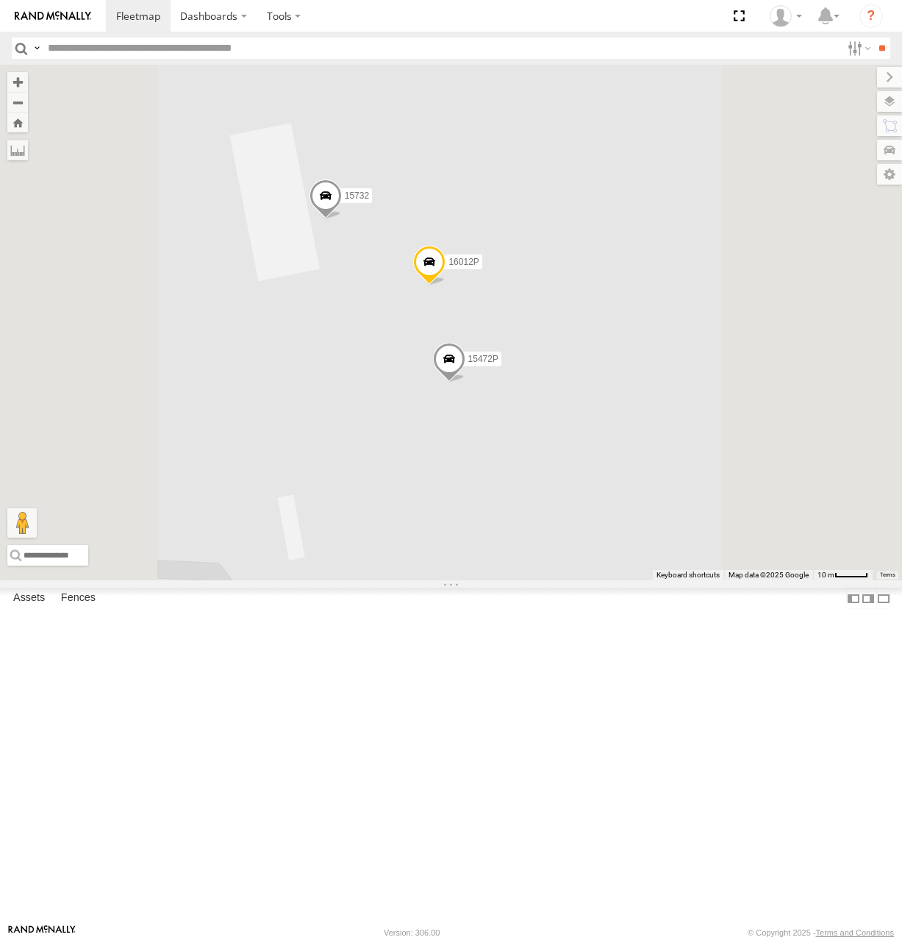
drag, startPoint x: 527, startPoint y: 316, endPoint x: 555, endPoint y: 291, distance: 37.0
click at [555, 291] on div "16352 5090 17048 17002P 5300 16391 15732 16012P 15472P" at bounding box center [451, 323] width 902 height 516
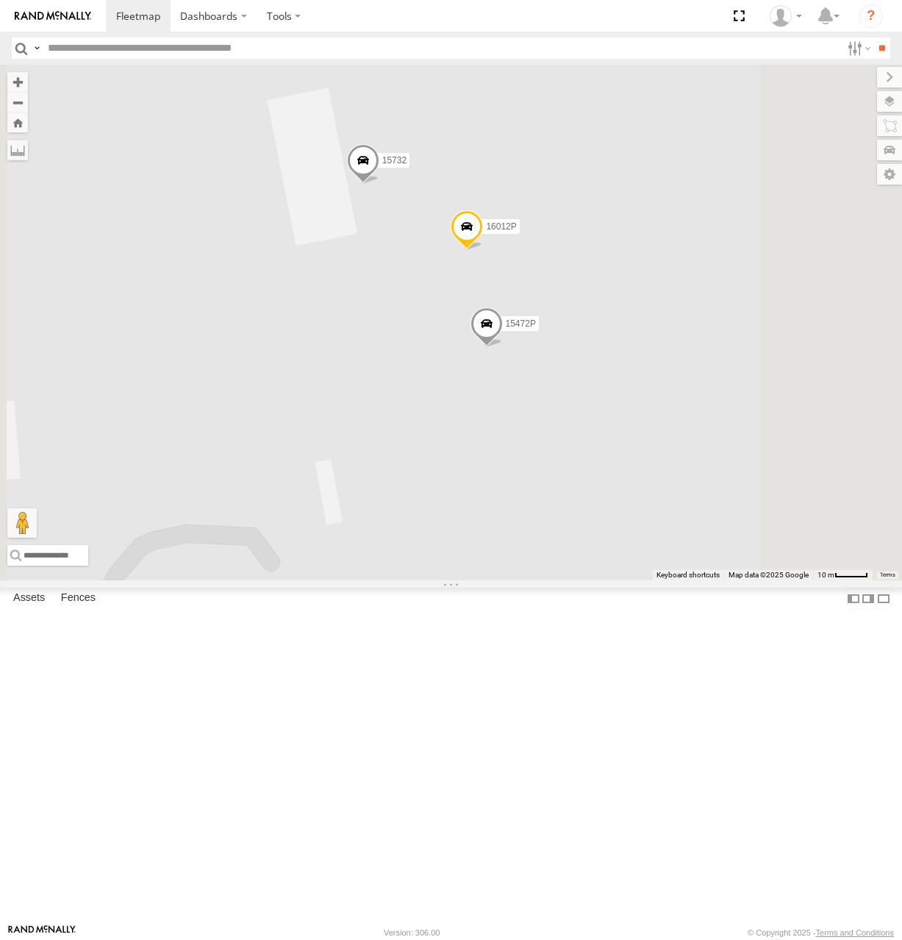
click at [379, 184] on span at bounding box center [362, 164] width 32 height 40
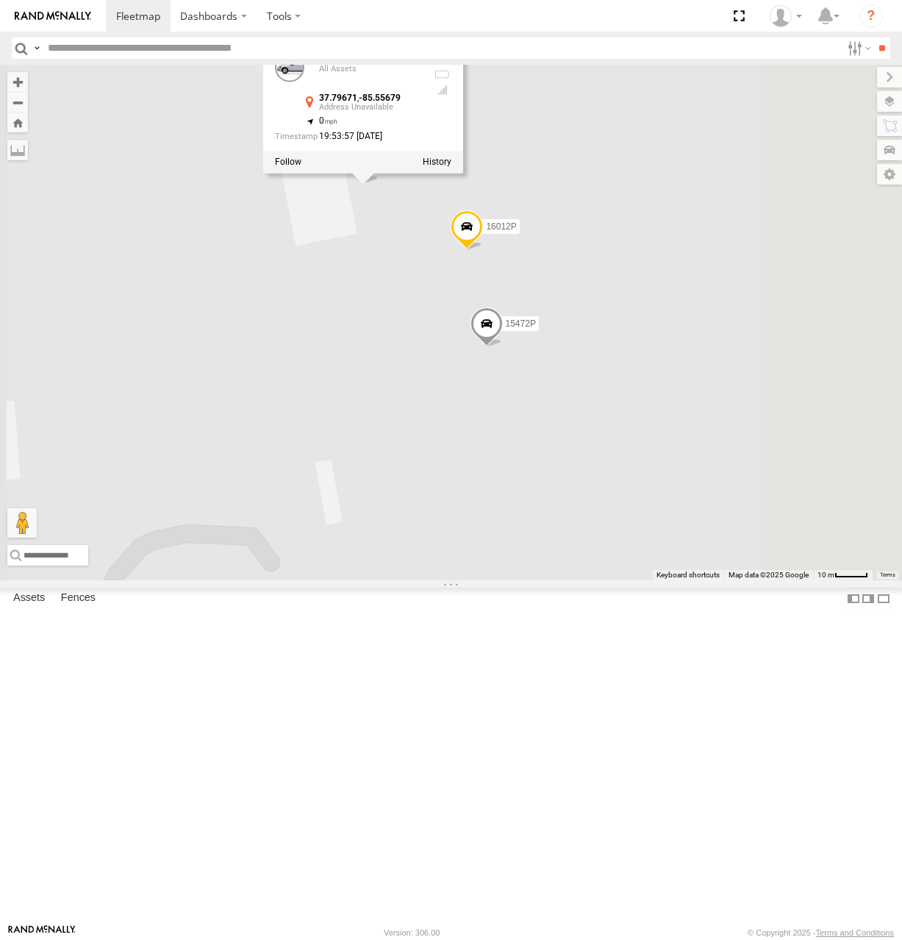
click at [483, 249] on span at bounding box center [467, 230] width 32 height 40
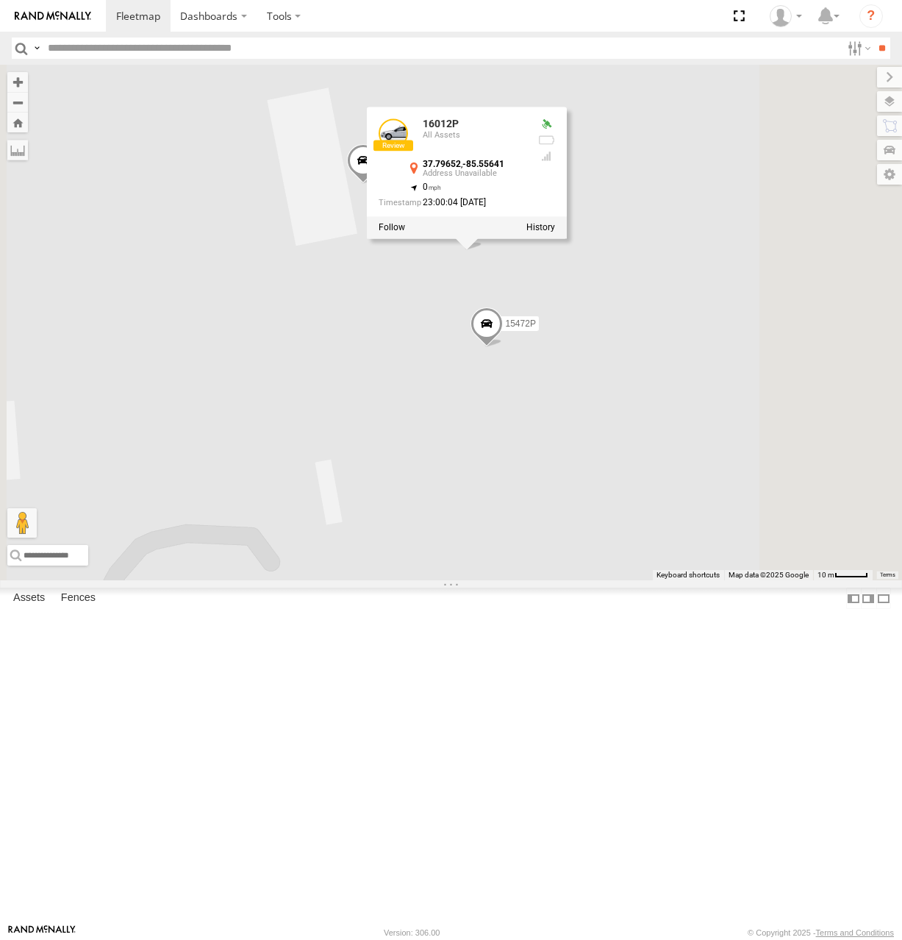
click at [502, 346] on span at bounding box center [486, 327] width 32 height 40
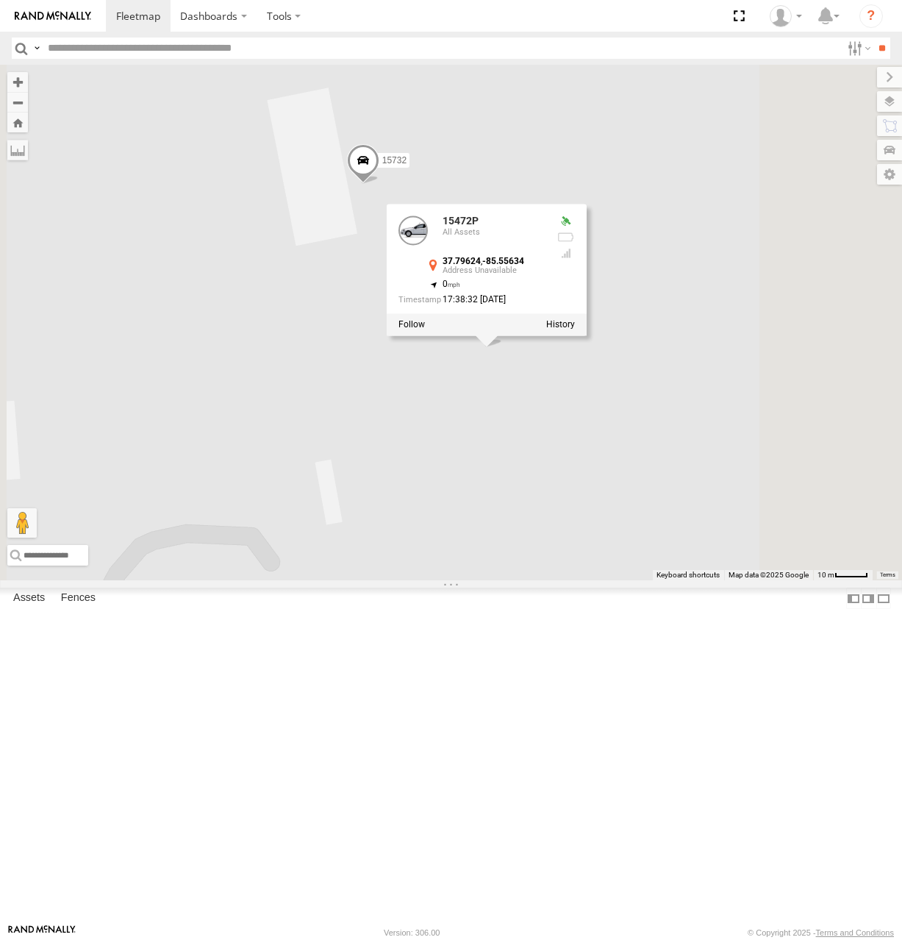
click at [427, 245] on div at bounding box center [412, 229] width 29 height 29
drag, startPoint x: 607, startPoint y: 405, endPoint x: 566, endPoint y: 321, distance: 93.4
click at [566, 314] on div "15472P All Assets 37.79624 , -85.55634 0 17:38:32 [DATE]" at bounding box center [486, 259] width 200 height 110
click at [646, 354] on div "16352 5090 17048 17002P 5300 16391 15732 16012P 15472P 15472P All Assets 37.796…" at bounding box center [451, 323] width 902 height 516
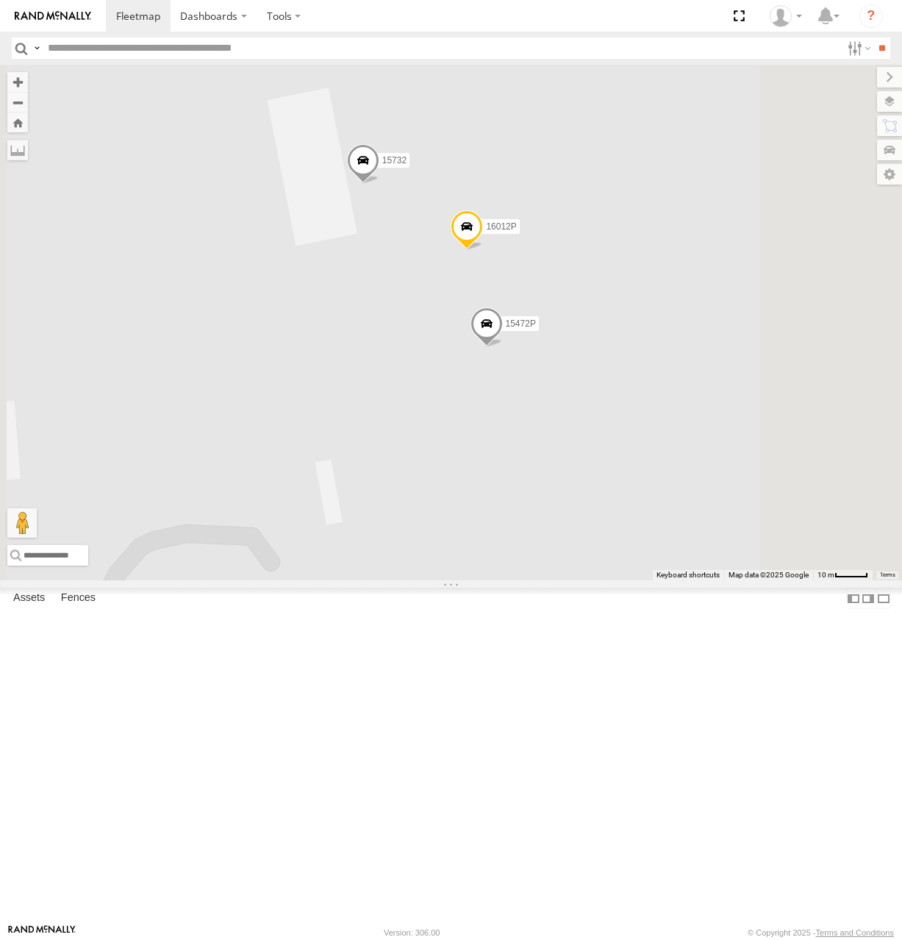
click at [483, 249] on span at bounding box center [467, 230] width 32 height 40
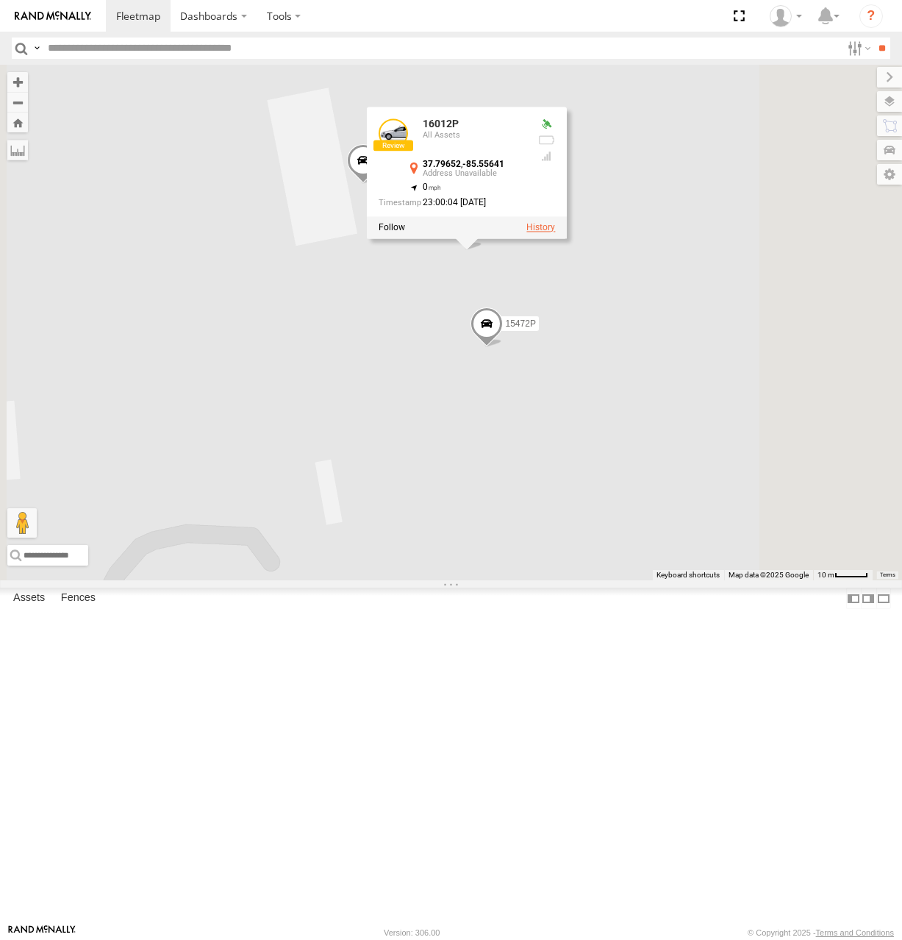
click at [555, 232] on label at bounding box center [541, 227] width 29 height 10
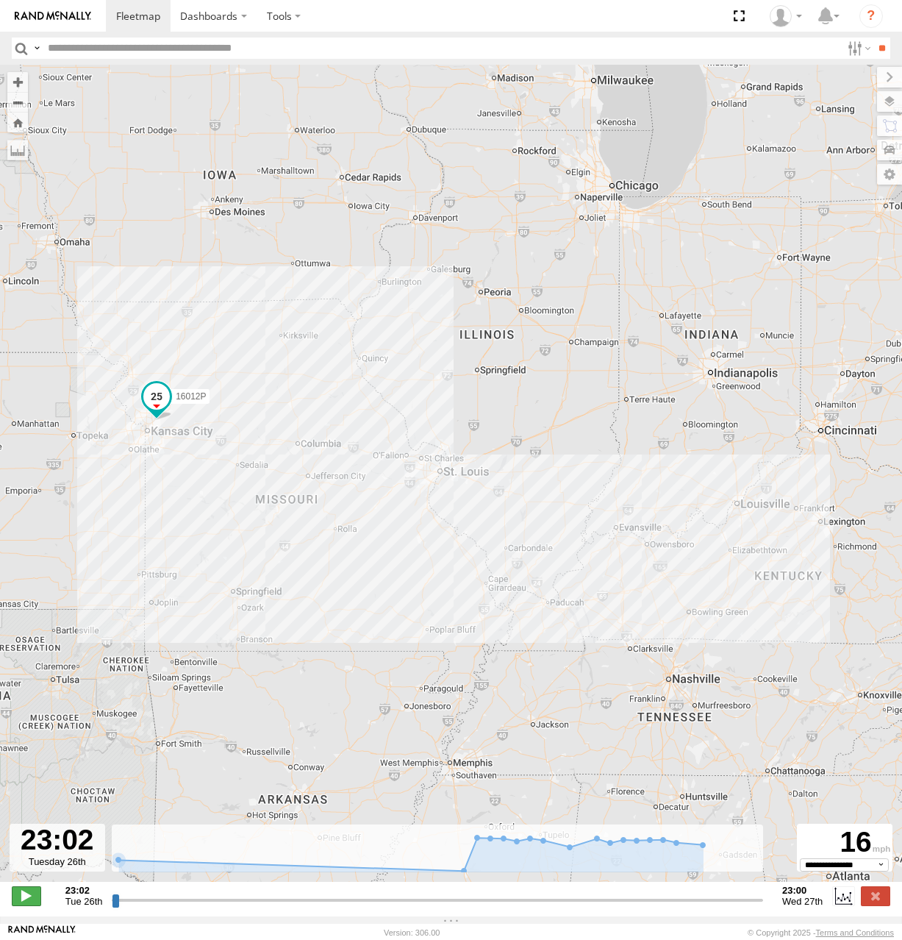
click at [31, 905] on span at bounding box center [26, 895] width 29 height 19
click at [183, 907] on input "range" at bounding box center [438, 900] width 652 height 14
drag, startPoint x: 246, startPoint y: 903, endPoint x: 780, endPoint y: 889, distance: 533.4
click at [763, 893] on input "range" at bounding box center [438, 900] width 652 height 14
click at [874, 905] on label at bounding box center [875, 895] width 29 height 19
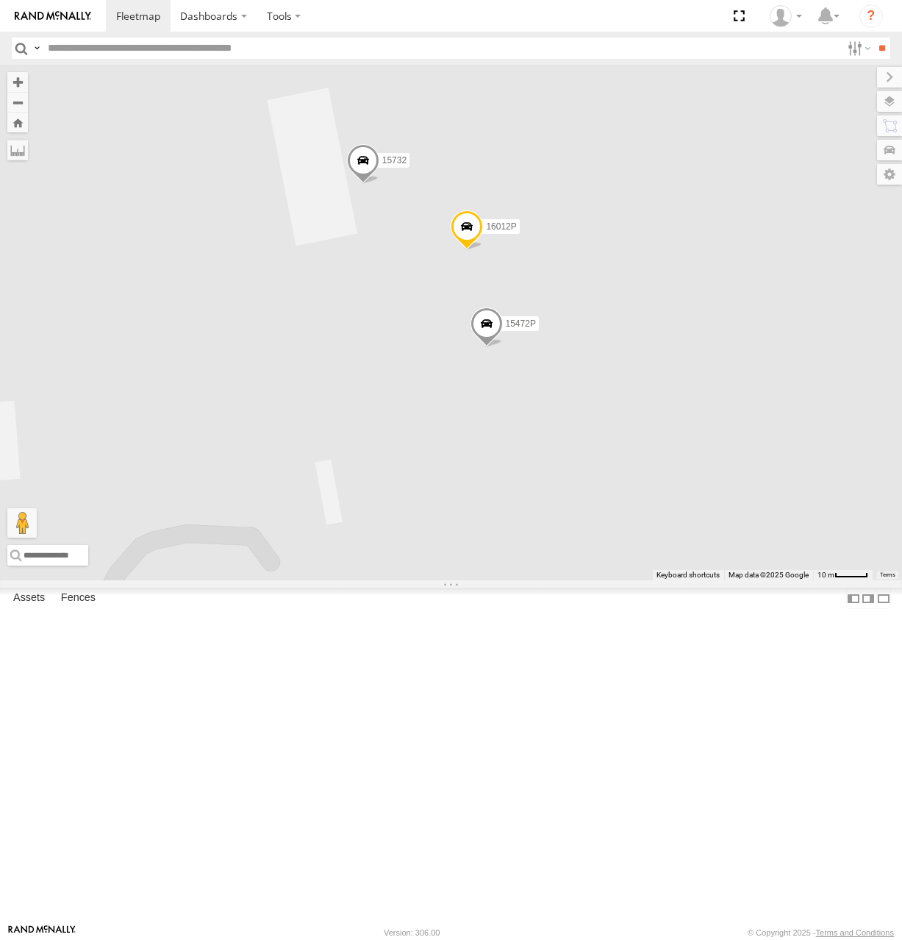
click at [502, 346] on span at bounding box center [486, 327] width 32 height 40
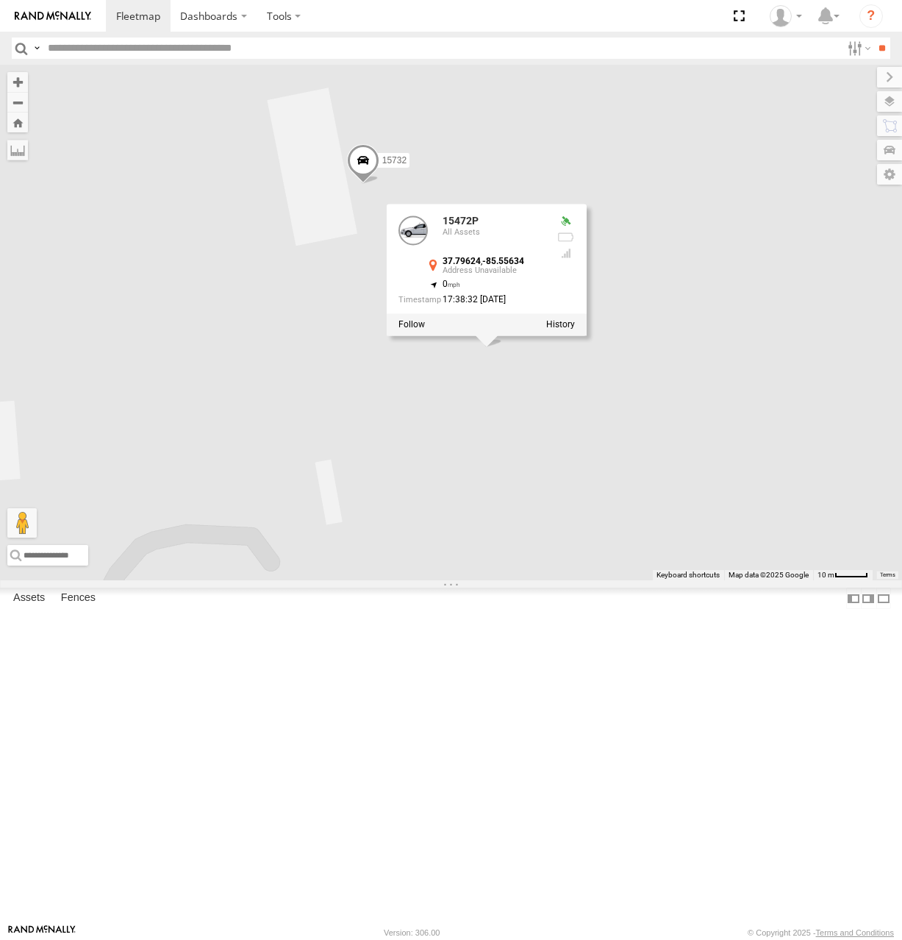
click at [586, 335] on div at bounding box center [486, 324] width 200 height 22
click at [574, 329] on label at bounding box center [560, 324] width 29 height 10
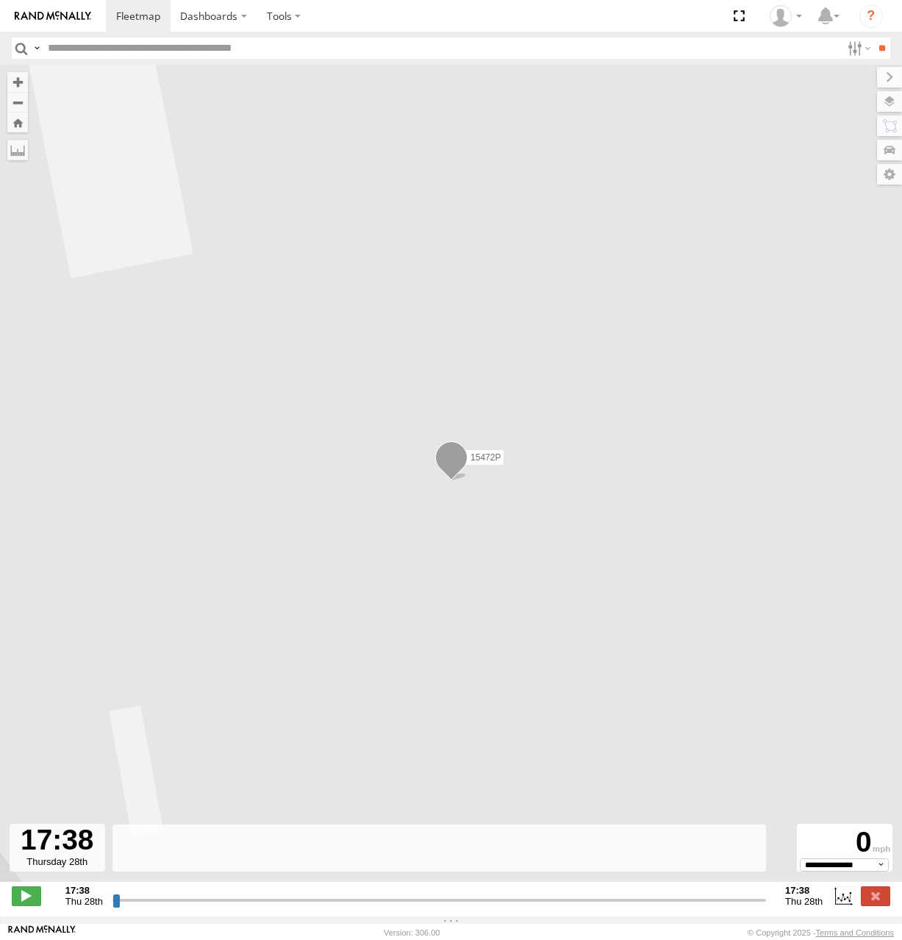
click at [54, 851] on div at bounding box center [58, 848] width 96 height 48
drag, startPoint x: 18, startPoint y: 897, endPoint x: 34, endPoint y: 901, distance: 15.9
click at [19, 897] on span at bounding box center [26, 895] width 29 height 19
click at [32, 904] on span at bounding box center [26, 895] width 29 height 19
drag, startPoint x: 117, startPoint y: 906, endPoint x: 466, endPoint y: 906, distance: 349.3
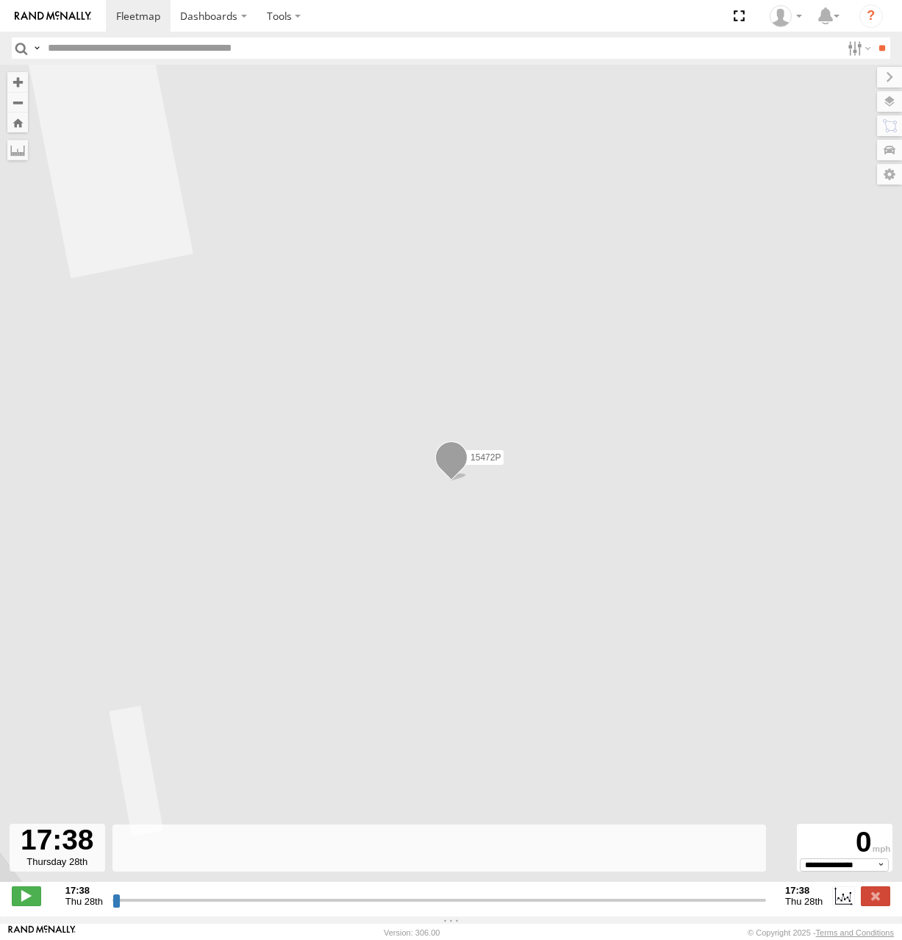
click at [406, 905] on input "range" at bounding box center [440, 900] width 654 height 14
click at [888, 905] on label at bounding box center [875, 895] width 29 height 19
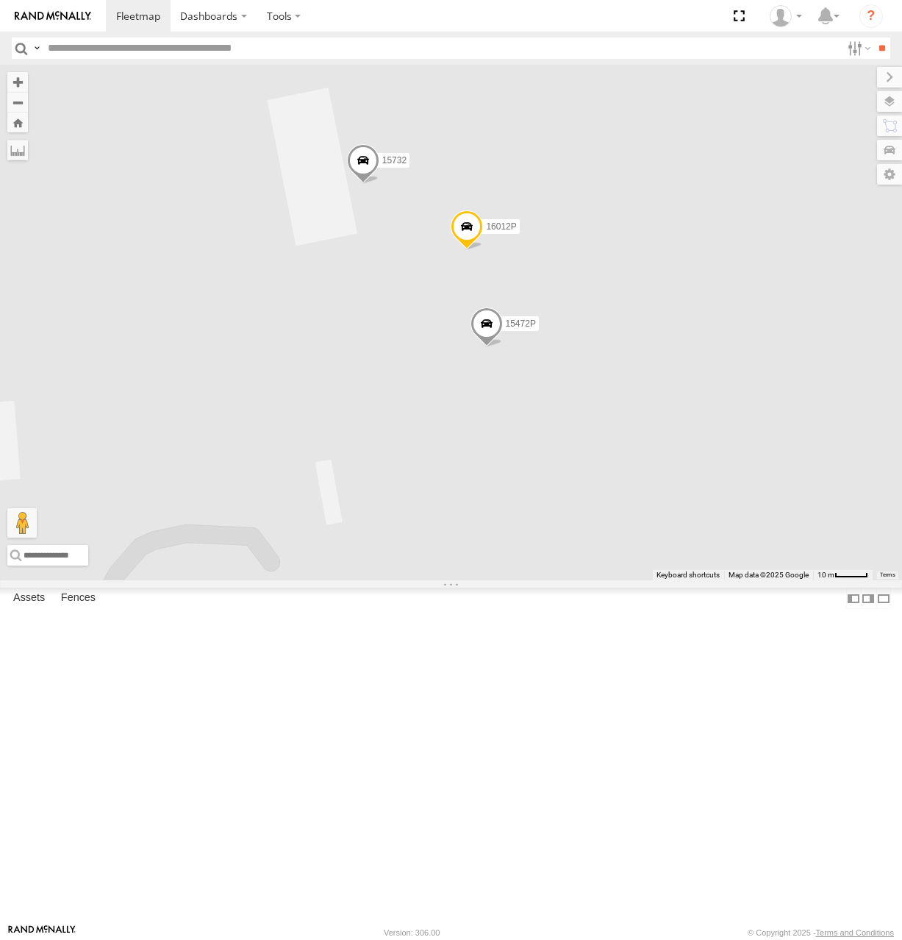
click at [379, 184] on span at bounding box center [362, 164] width 32 height 40
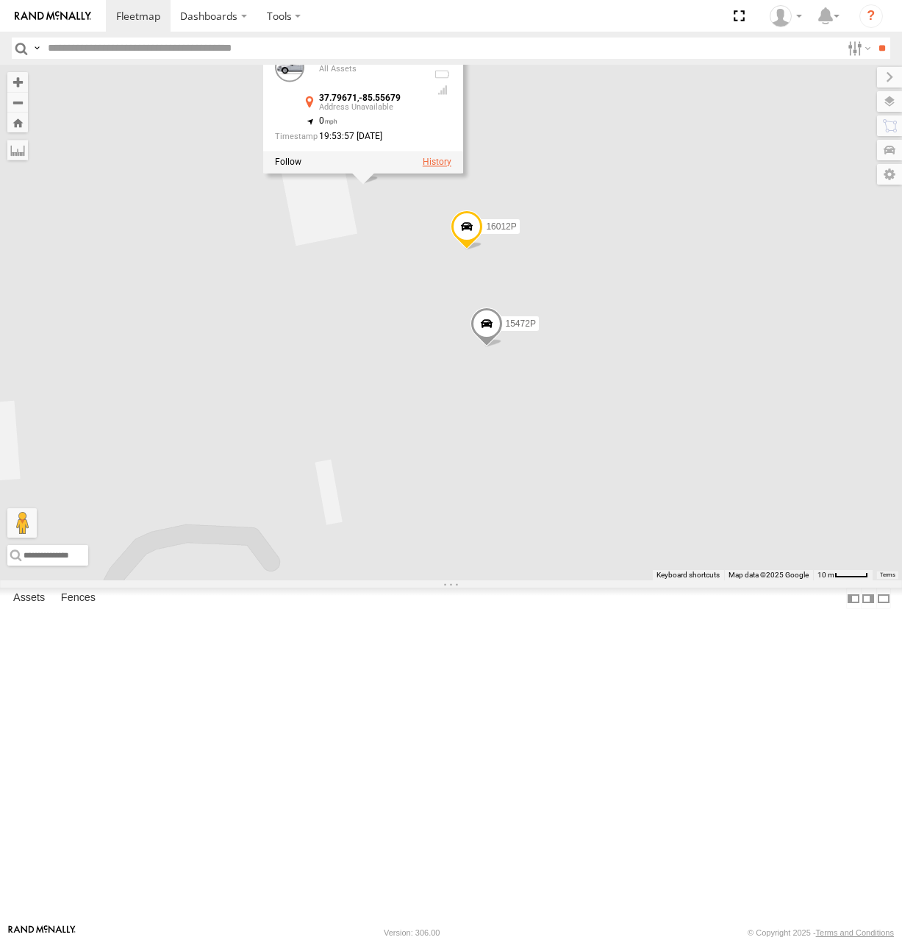
click at [451, 167] on label at bounding box center [436, 162] width 29 height 10
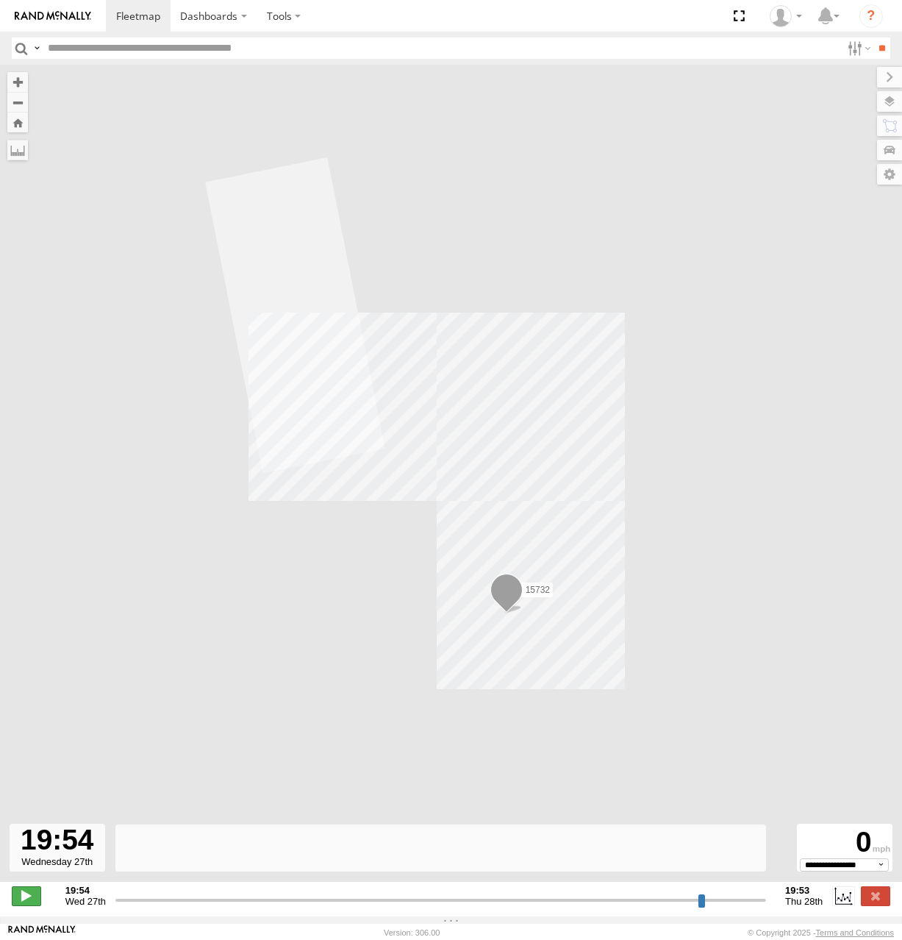
click at [20, 903] on span at bounding box center [26, 895] width 29 height 19
drag, startPoint x: 120, startPoint y: 907, endPoint x: 7, endPoint y: 935, distance: 115.9
click at [115, 907] on input "range" at bounding box center [440, 900] width 651 height 14
drag, startPoint x: 121, startPoint y: 905, endPoint x: 85, endPoint y: 908, distance: 35.4
click at [115, 907] on input "range" at bounding box center [440, 900] width 651 height 14
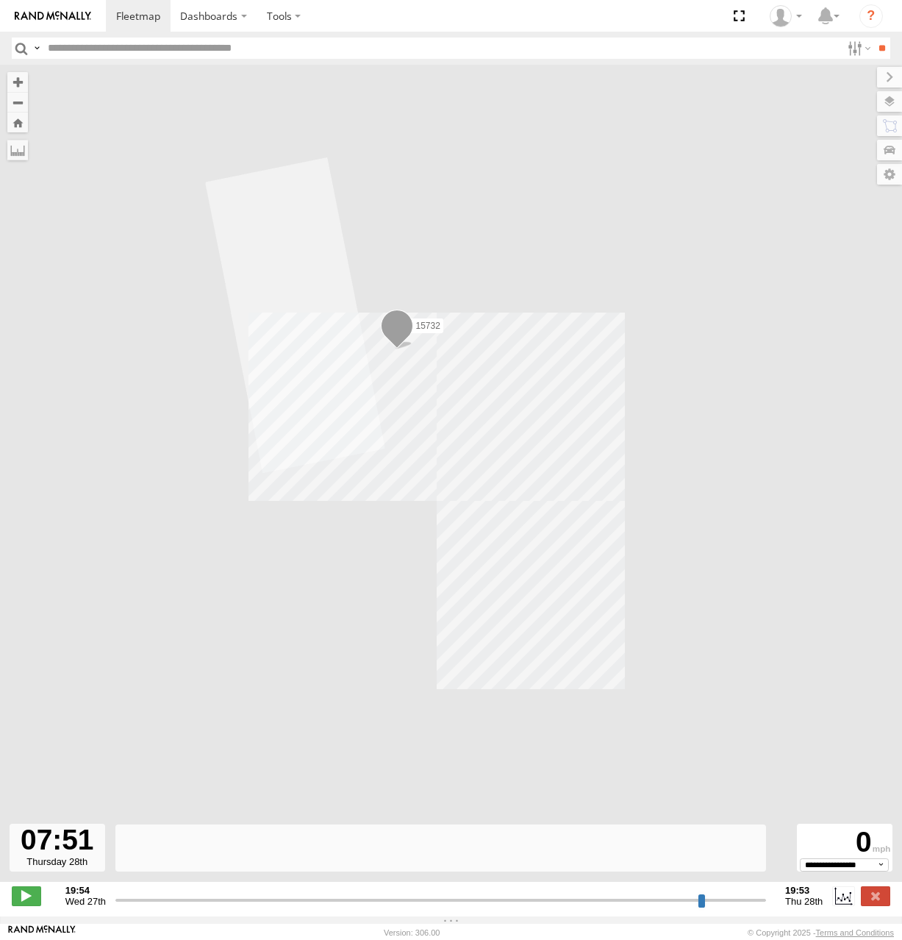
drag, startPoint x: 121, startPoint y: 903, endPoint x: 655, endPoint y: 903, distance: 533.9
click at [655, 903] on input "range" at bounding box center [440, 900] width 651 height 14
drag, startPoint x: 654, startPoint y: 907, endPoint x: 813, endPoint y: 899, distance: 159.1
click at [766, 899] on input "range" at bounding box center [440, 900] width 651 height 14
drag, startPoint x: 760, startPoint y: 908, endPoint x: 54, endPoint y: 911, distance: 706.8
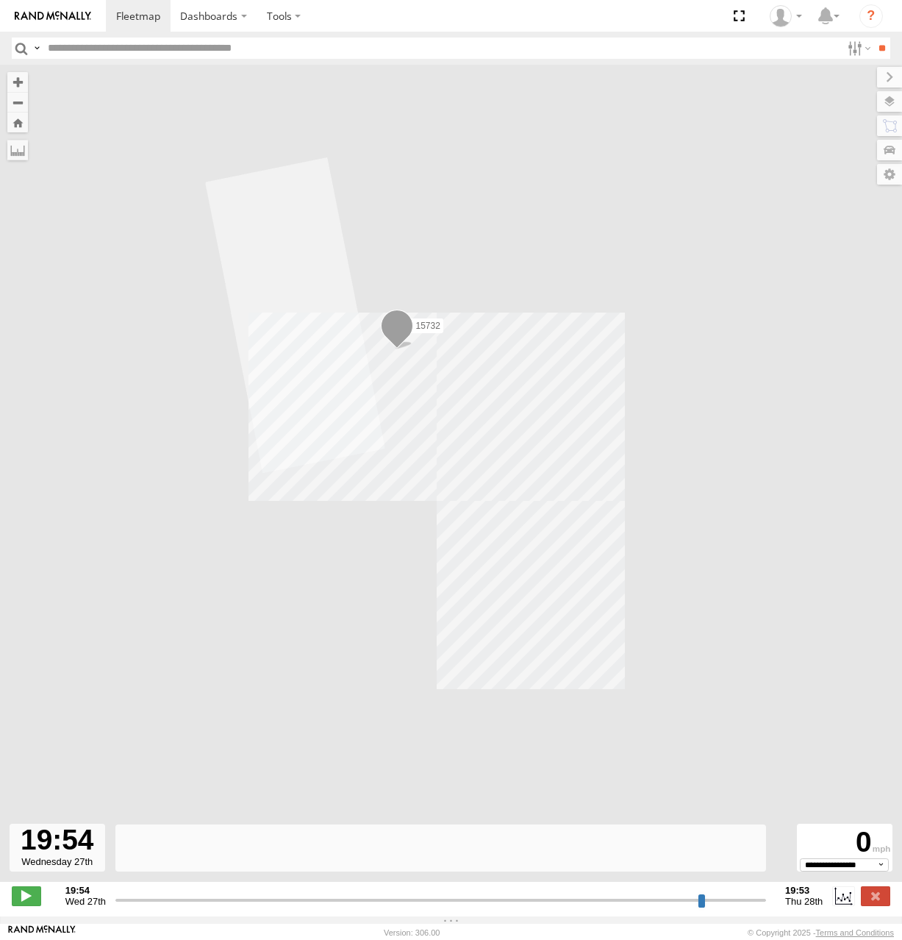
click at [115, 907] on input "range" at bounding box center [440, 900] width 651 height 14
click at [21, 899] on span at bounding box center [26, 895] width 29 height 19
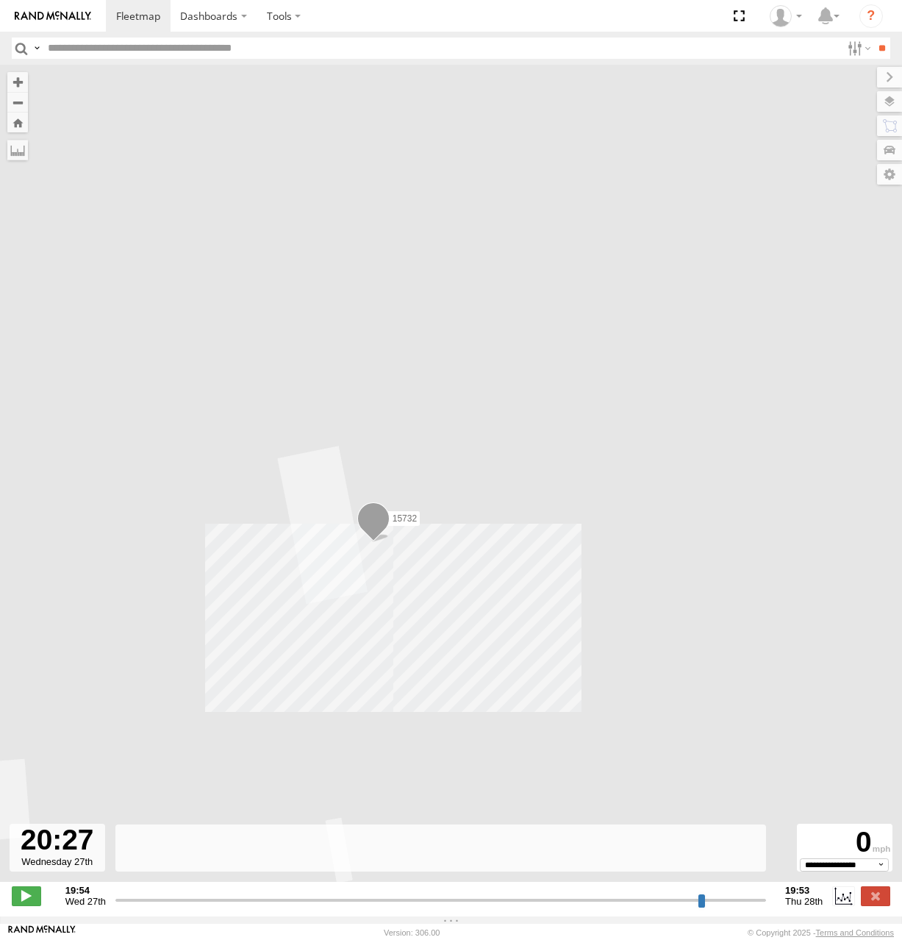
type input "**********"
